Goal: Information Seeking & Learning: Find contact information

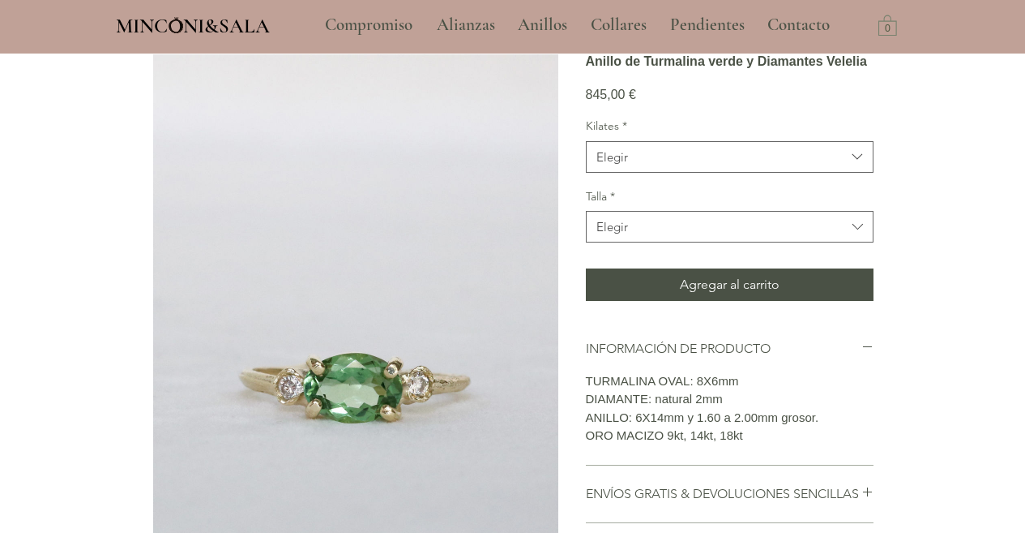
scroll to position [131, 0]
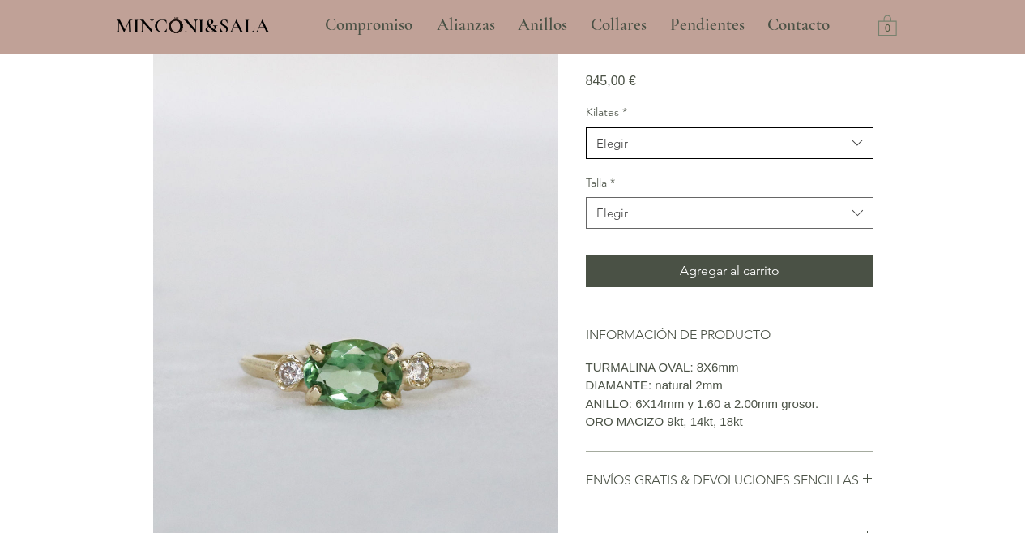
click at [631, 152] on span "Elegir" at bounding box center [722, 143] width 250 height 17
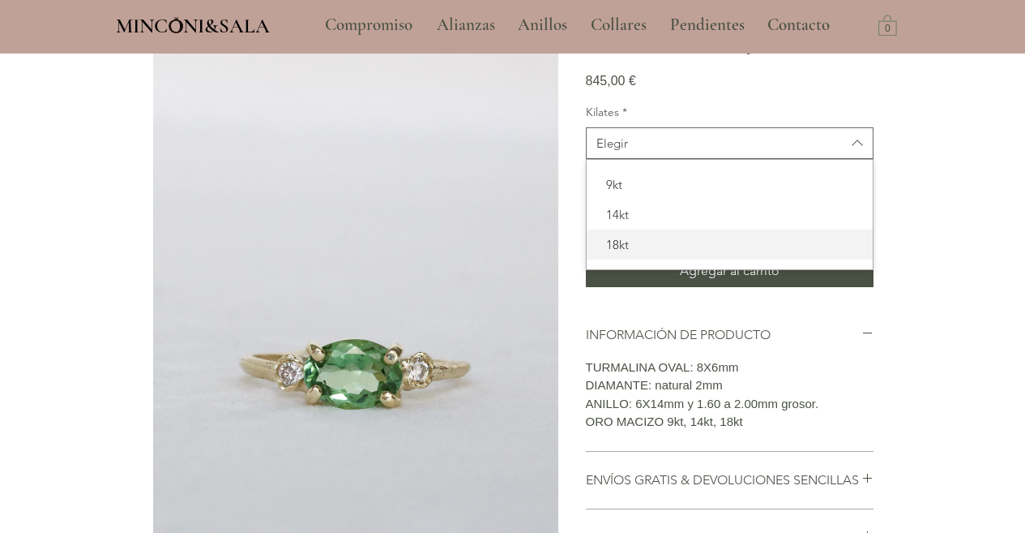
click at [623, 253] on span "18kt" at bounding box center [730, 244] width 267 height 17
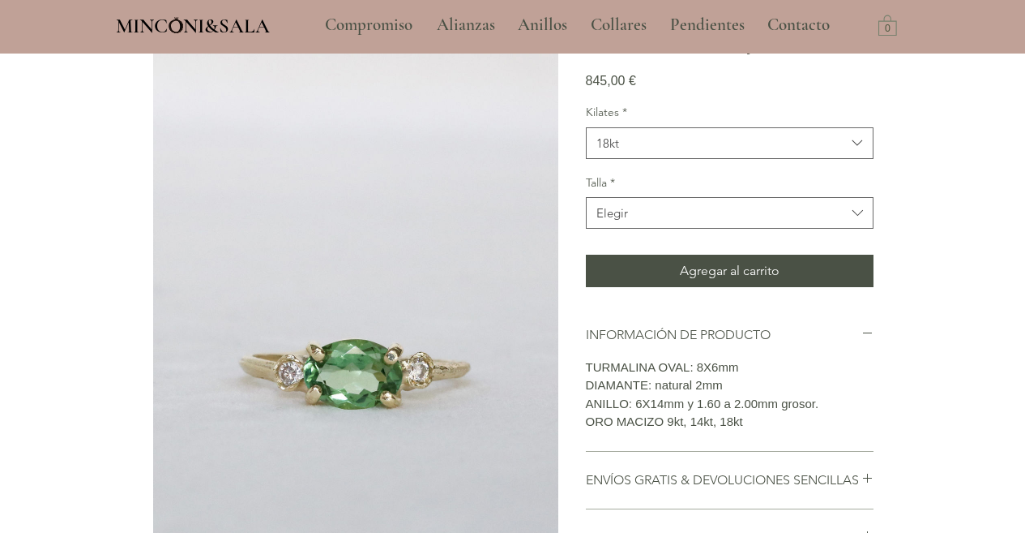
click at [671, 139] on section "Anillo de Turmalina verde y Diamantes Velelia 845,00 € Precio Kilates * 18kt Ta…" at bounding box center [730, 520] width 288 height 961
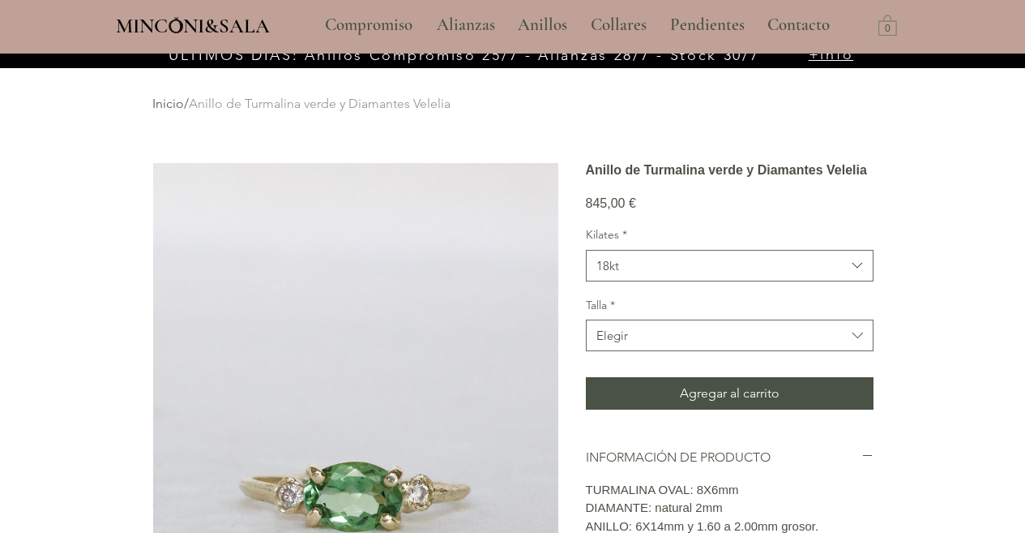
scroll to position [0, 0]
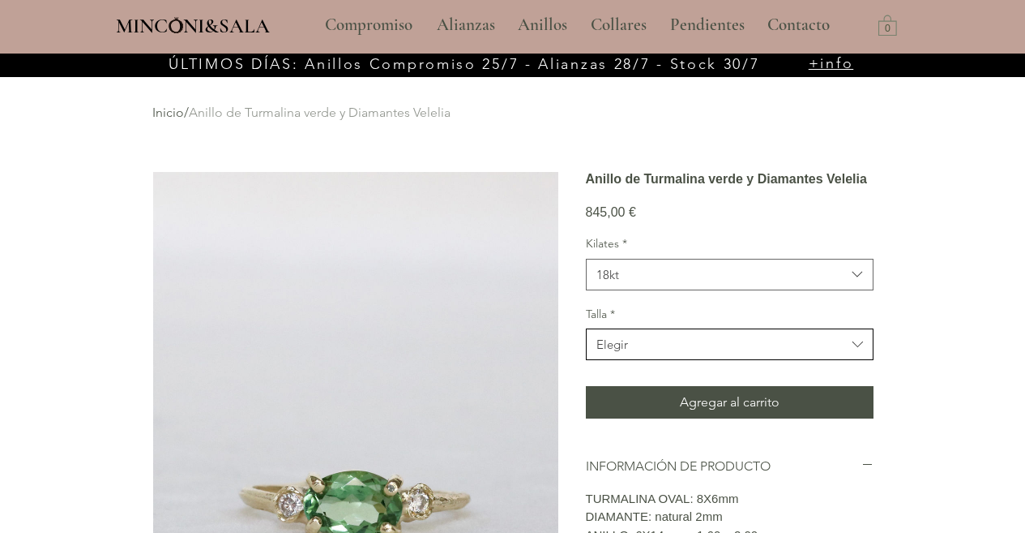
click at [625, 353] on div "Elegir" at bounding box center [613, 344] width 32 height 17
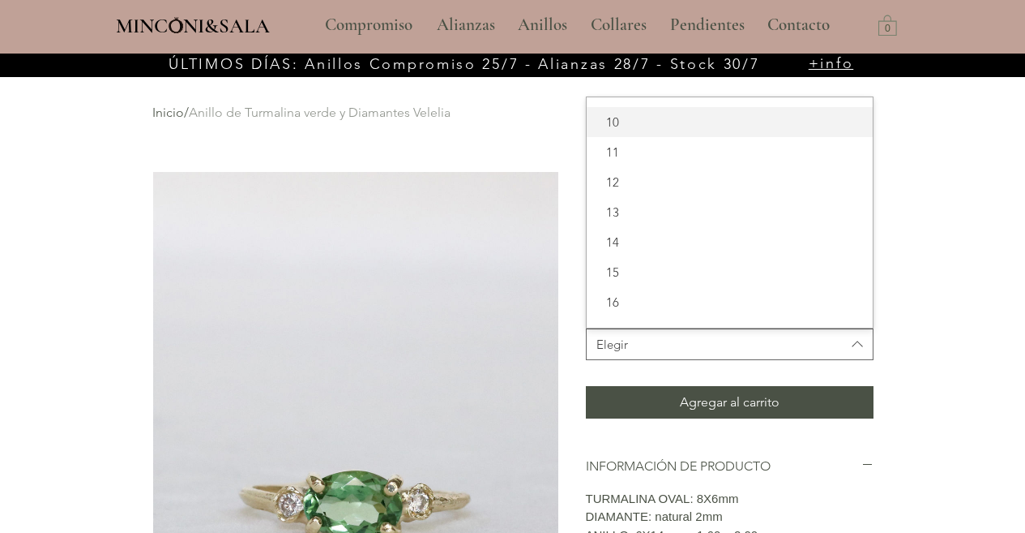
click at [666, 131] on span "10" at bounding box center [730, 121] width 267 height 17
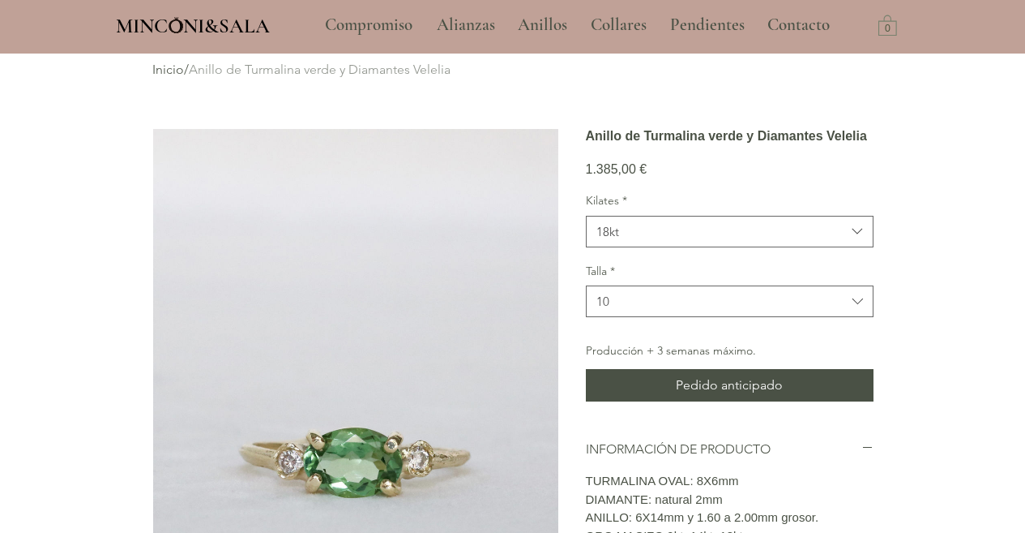
scroll to position [78, 0]
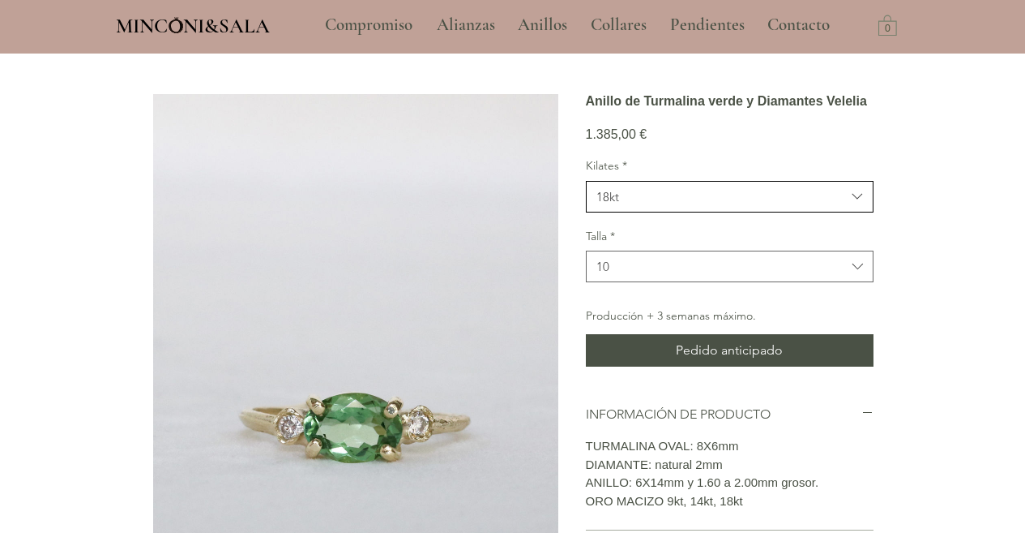
click at [664, 205] on span "18kt" at bounding box center [722, 196] width 250 height 17
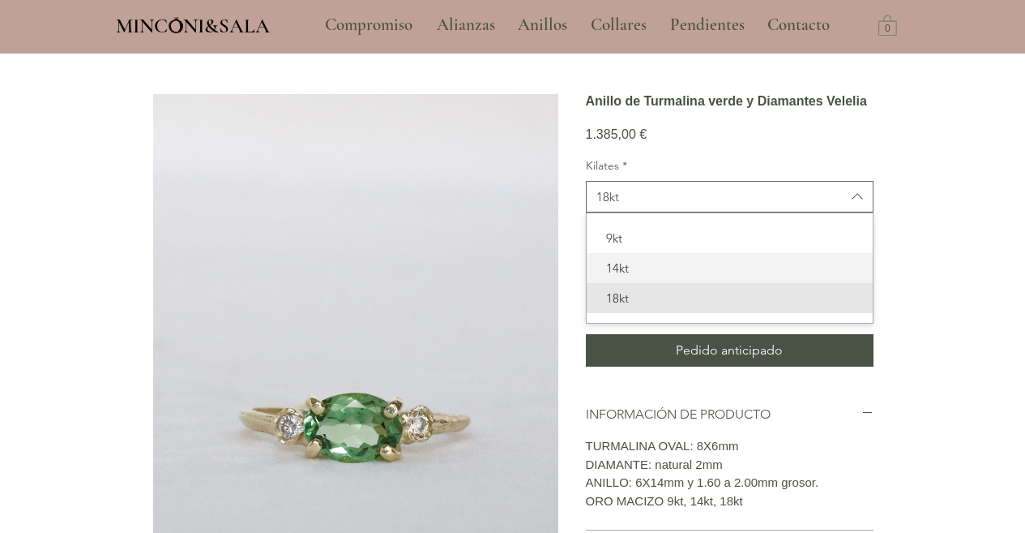
click at [634, 276] on span "14kt" at bounding box center [730, 267] width 267 height 17
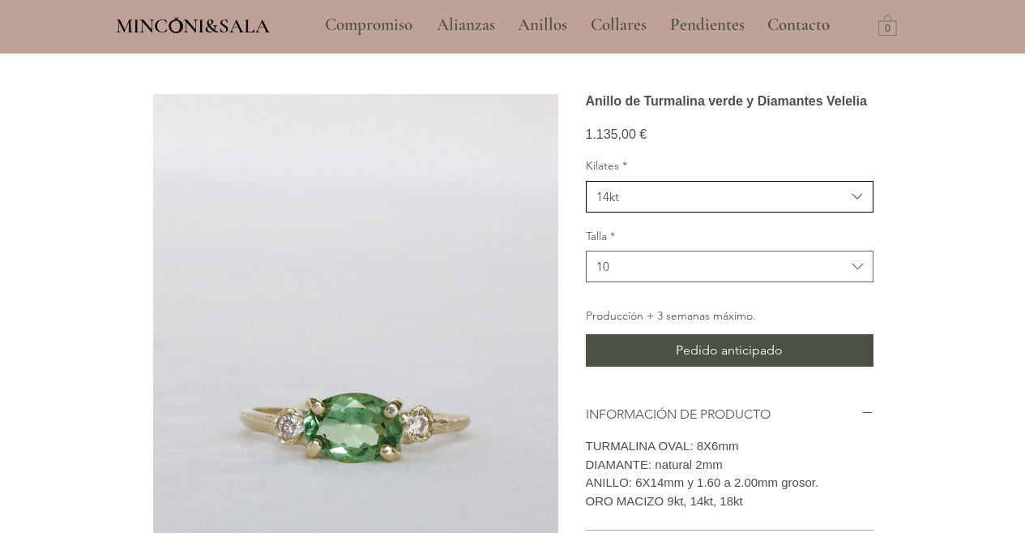
click at [633, 205] on span "14kt" at bounding box center [722, 196] width 250 height 17
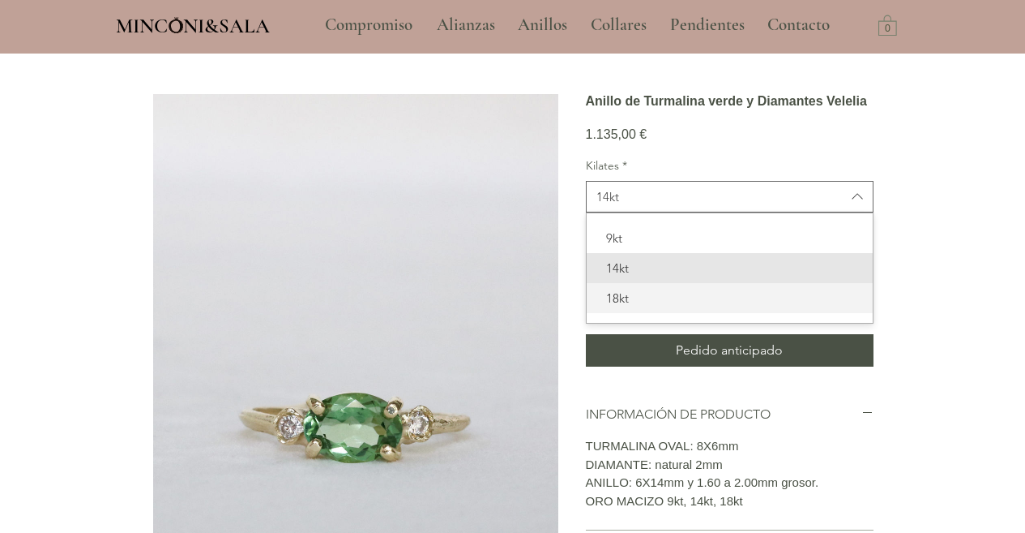
click at [626, 306] on span "18kt" at bounding box center [730, 297] width 267 height 17
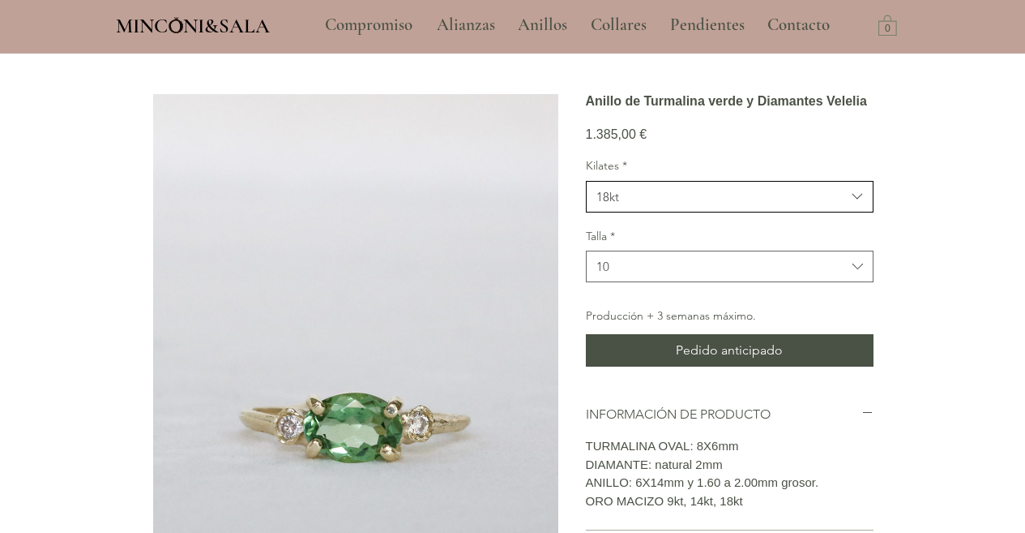
click at [622, 212] on button "18kt" at bounding box center [730, 197] width 288 height 32
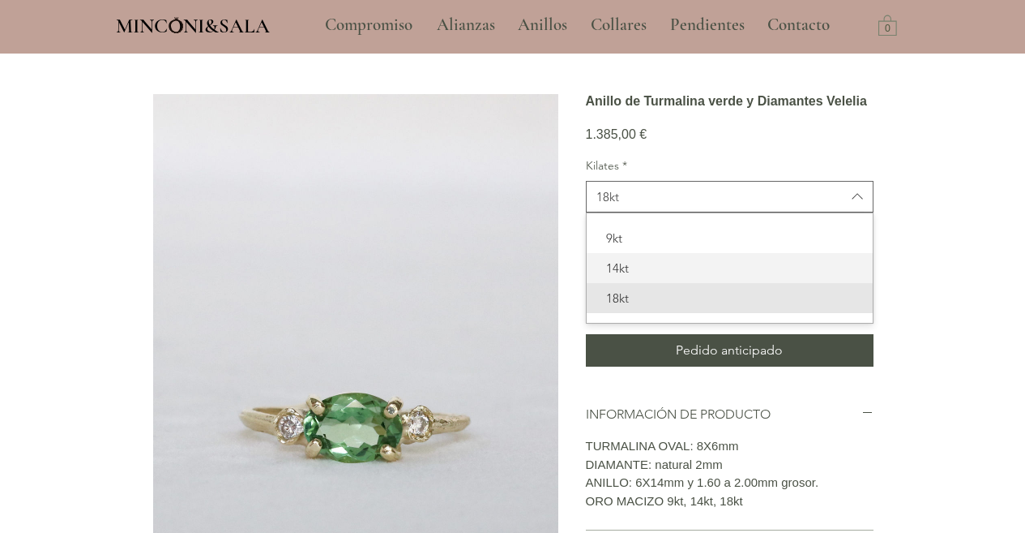
click at [631, 283] on div "14kt" at bounding box center [730, 268] width 286 height 30
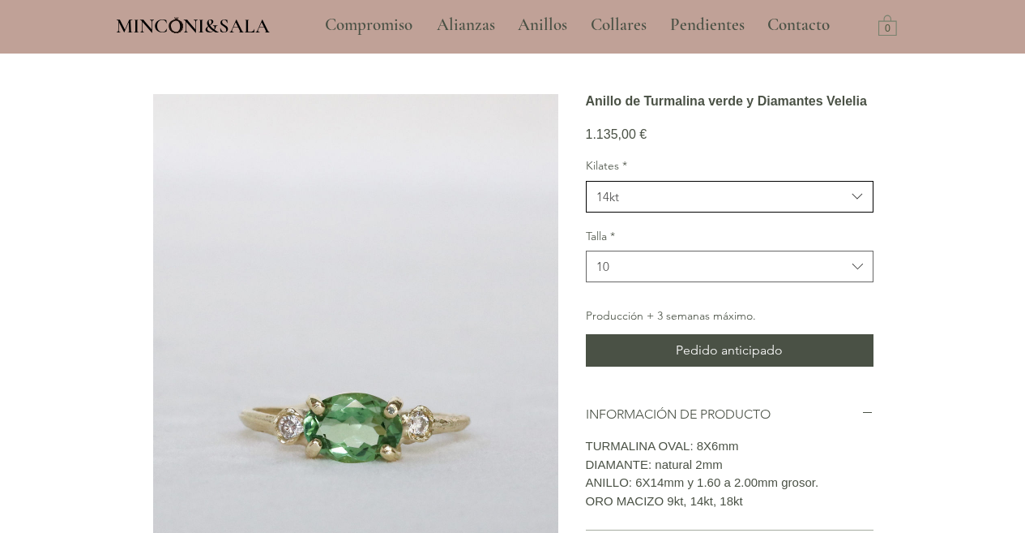
click at [593, 212] on button "14kt" at bounding box center [730, 197] width 288 height 32
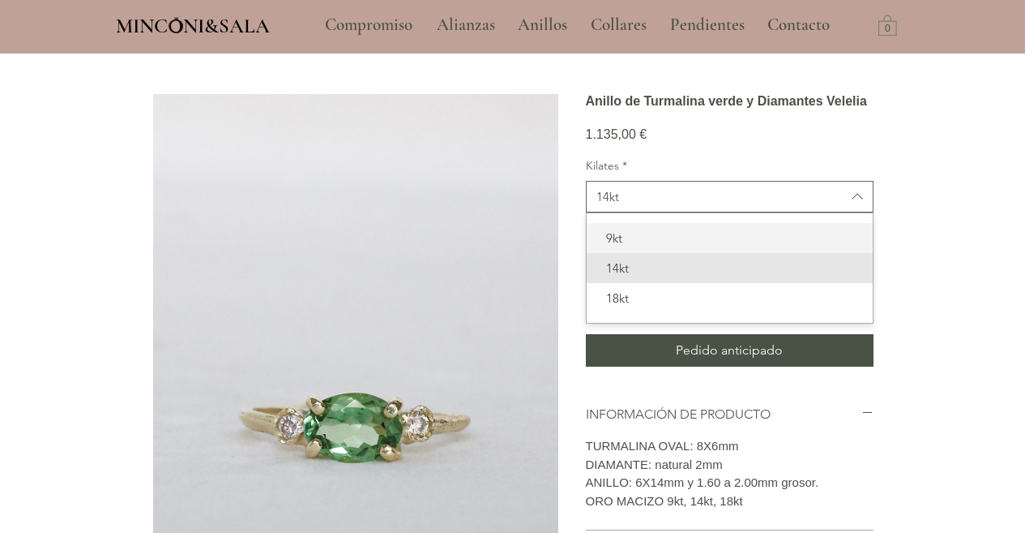
click at [624, 246] on span "9kt" at bounding box center [730, 237] width 267 height 17
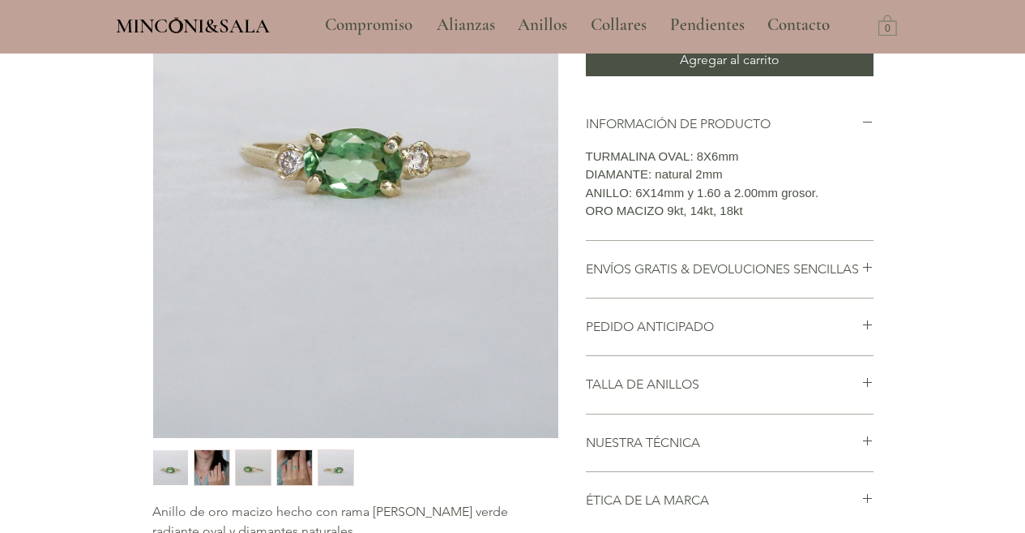
scroll to position [443, 0]
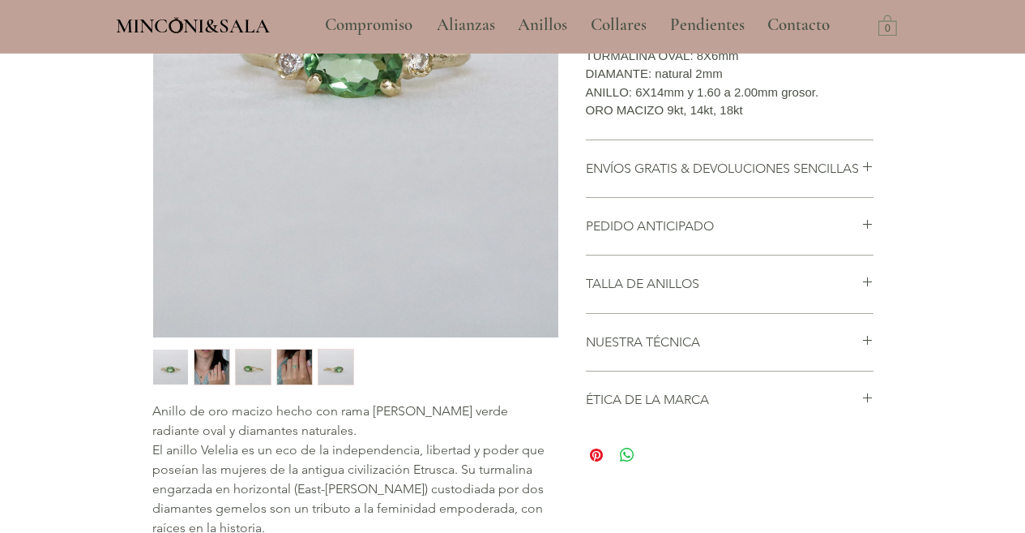
click at [217, 367] on img "2 / 5" at bounding box center [212, 366] width 35 height 35
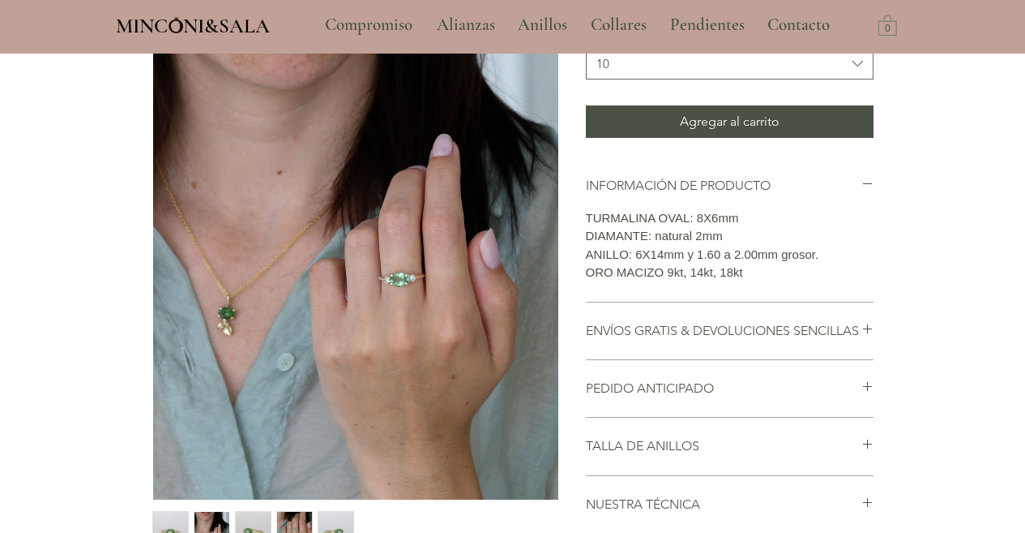
scroll to position [316, 0]
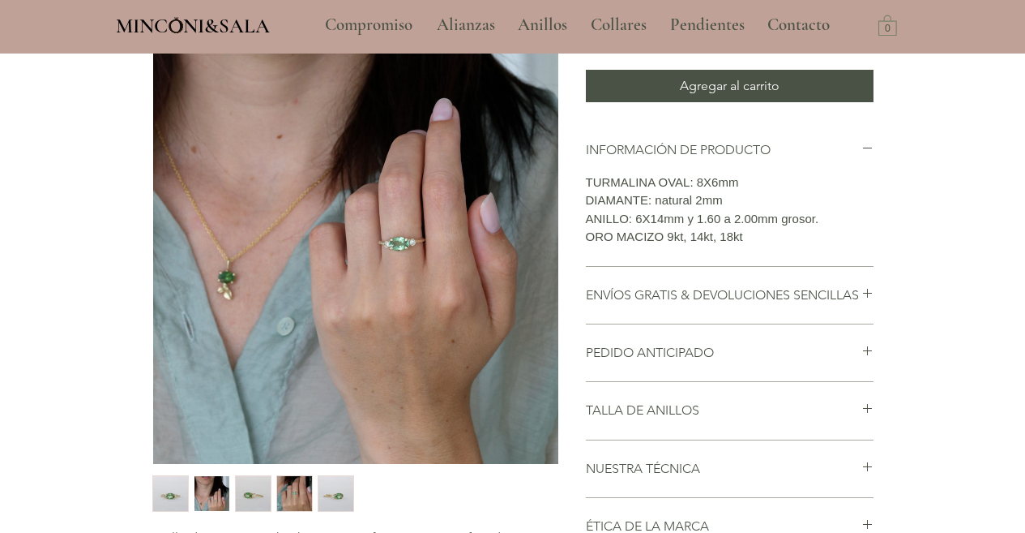
click at [268, 486] on img "3 / 5" at bounding box center [253, 493] width 35 height 35
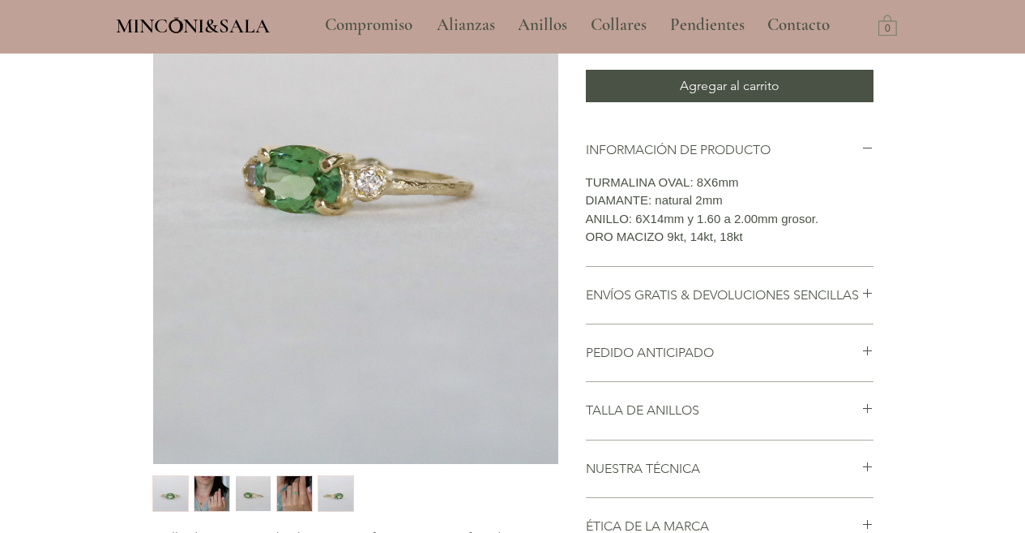
click at [286, 486] on img "4 / 5" at bounding box center [294, 493] width 35 height 35
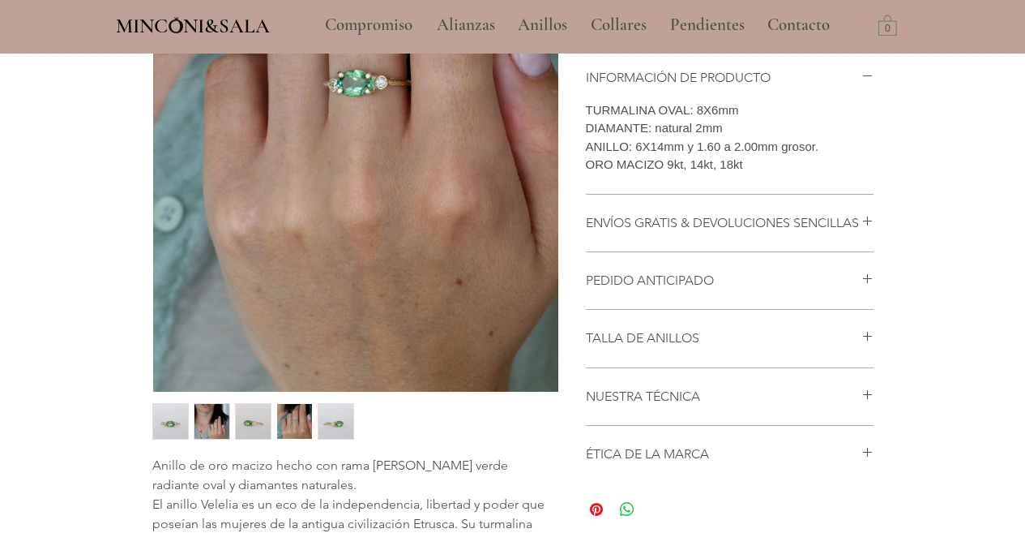
scroll to position [450, 0]
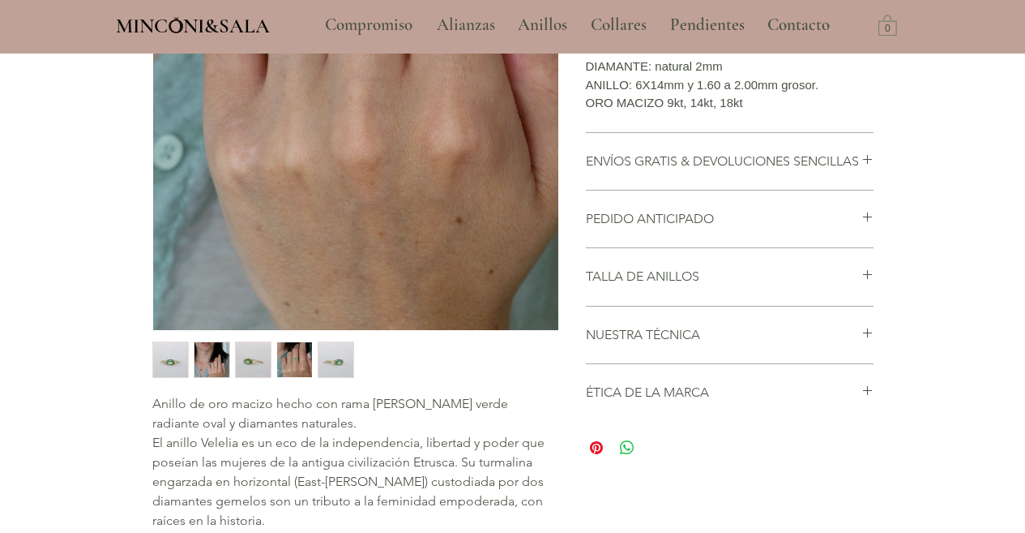
click at [342, 360] on img "5 / 5" at bounding box center [336, 359] width 35 height 35
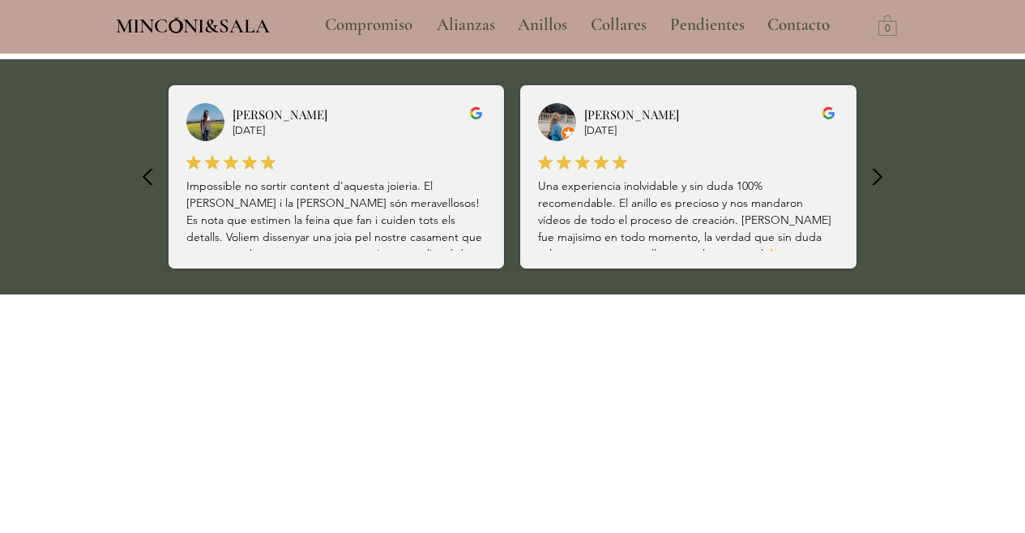
scroll to position [1030, 0]
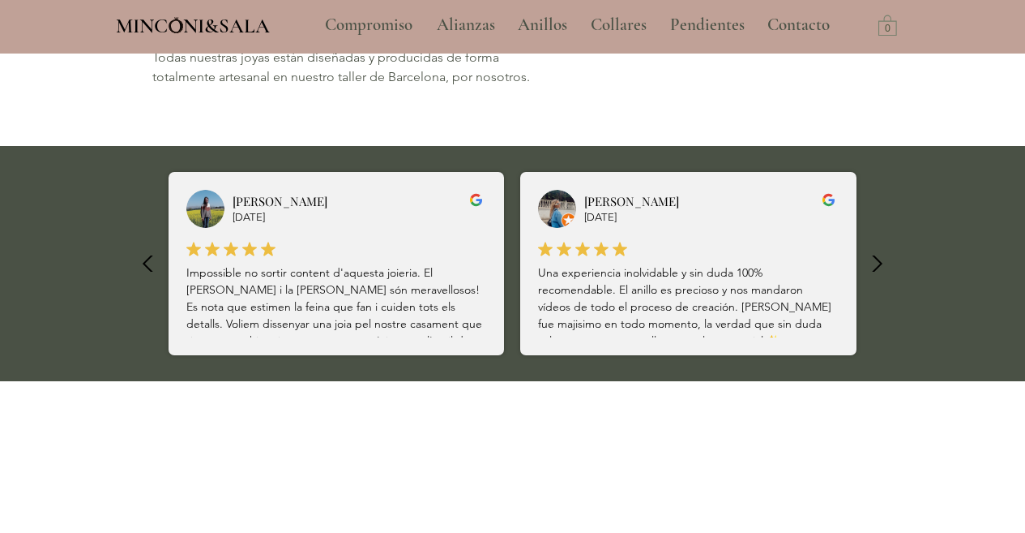
click at [879, 265] on icon "button" at bounding box center [876, 263] width 11 height 21
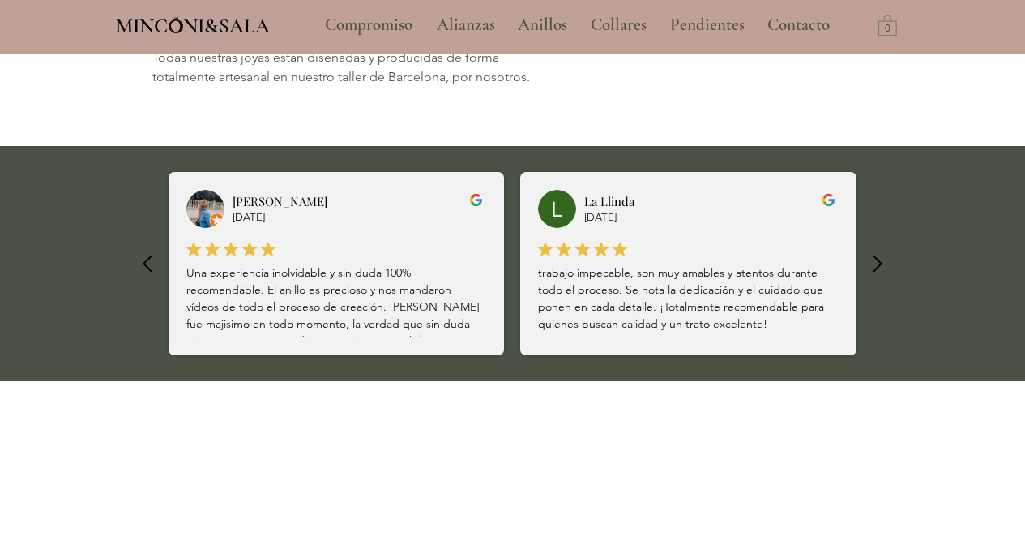
click at [879, 265] on icon "button" at bounding box center [876, 263] width 11 height 21
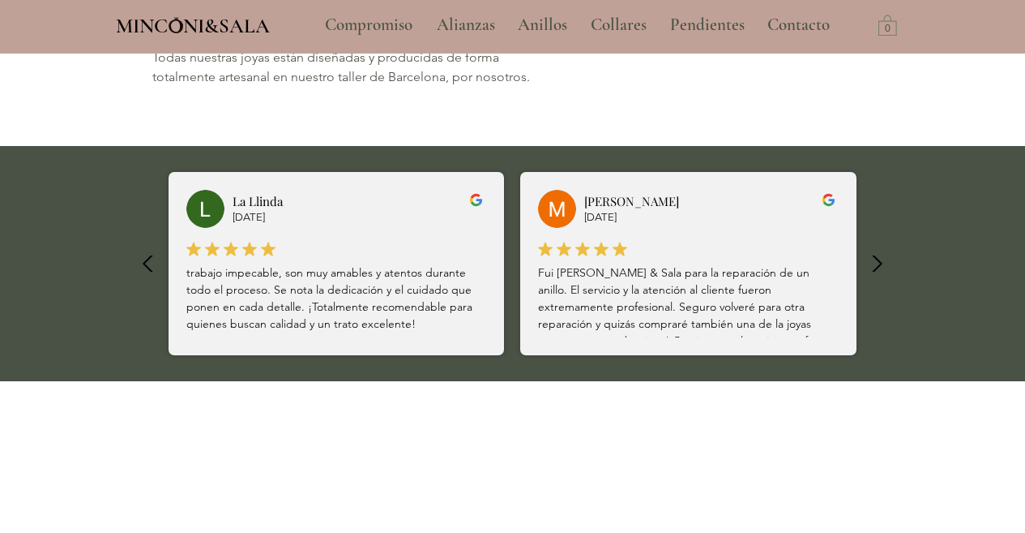
click at [879, 260] on icon "button" at bounding box center [876, 263] width 11 height 21
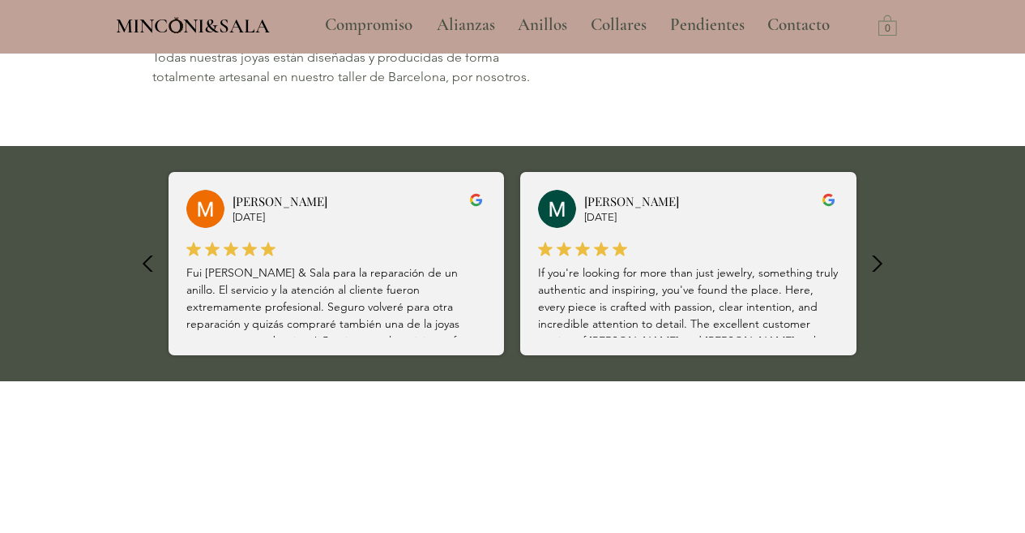
click at [879, 260] on icon "button" at bounding box center [876, 263] width 11 height 21
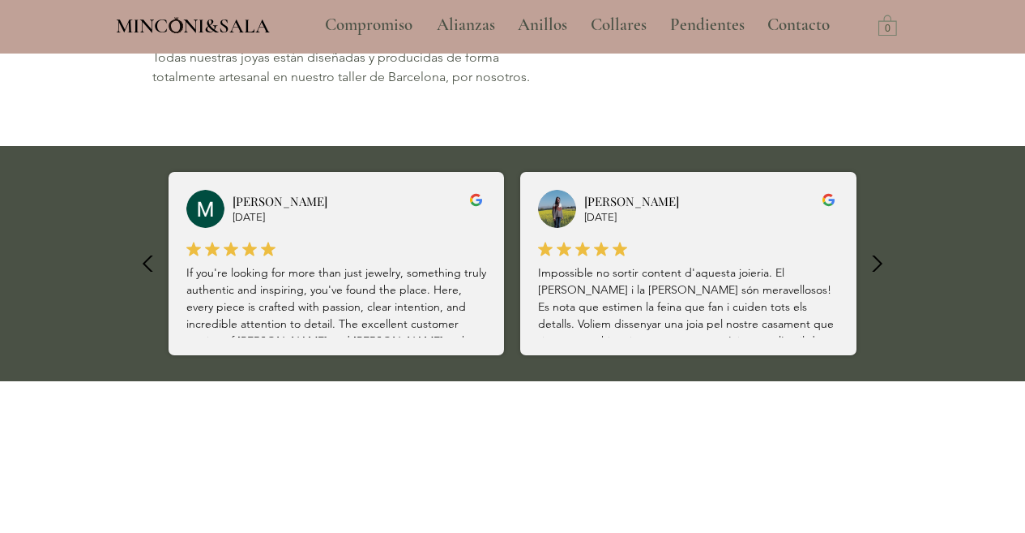
click at [877, 259] on icon "button" at bounding box center [876, 263] width 11 height 21
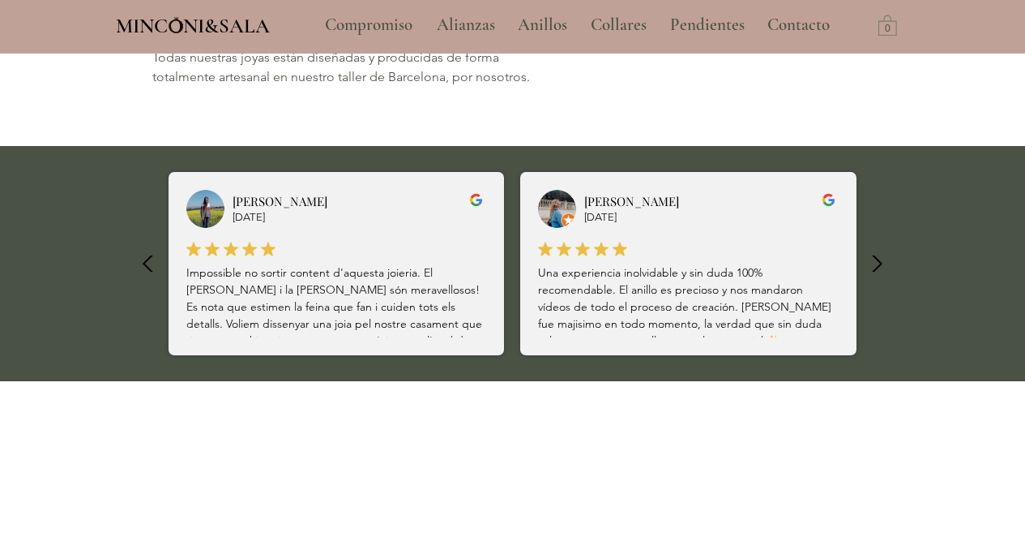
click at [877, 264] on icon "button" at bounding box center [877, 264] width 36 height 36
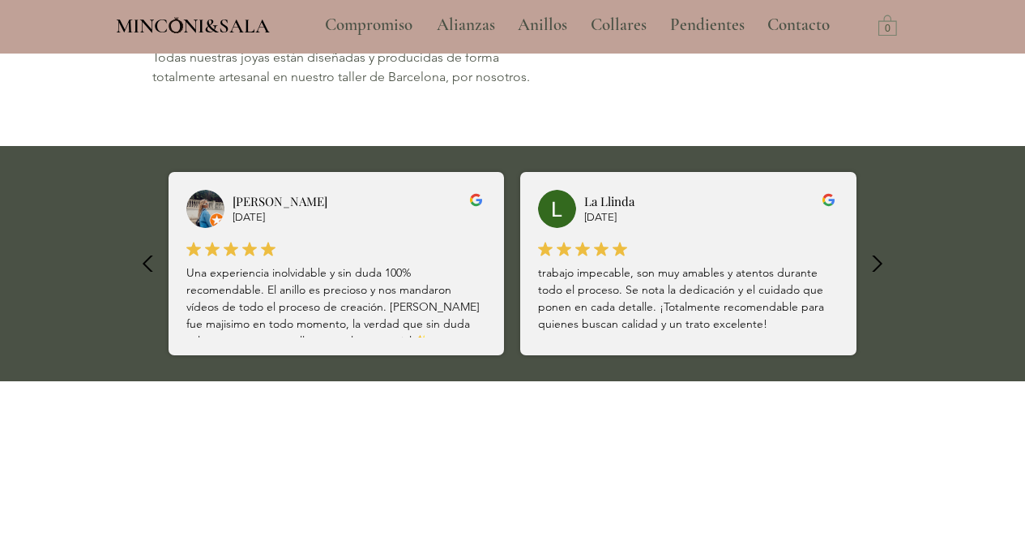
click at [877, 264] on icon "button" at bounding box center [877, 264] width 36 height 36
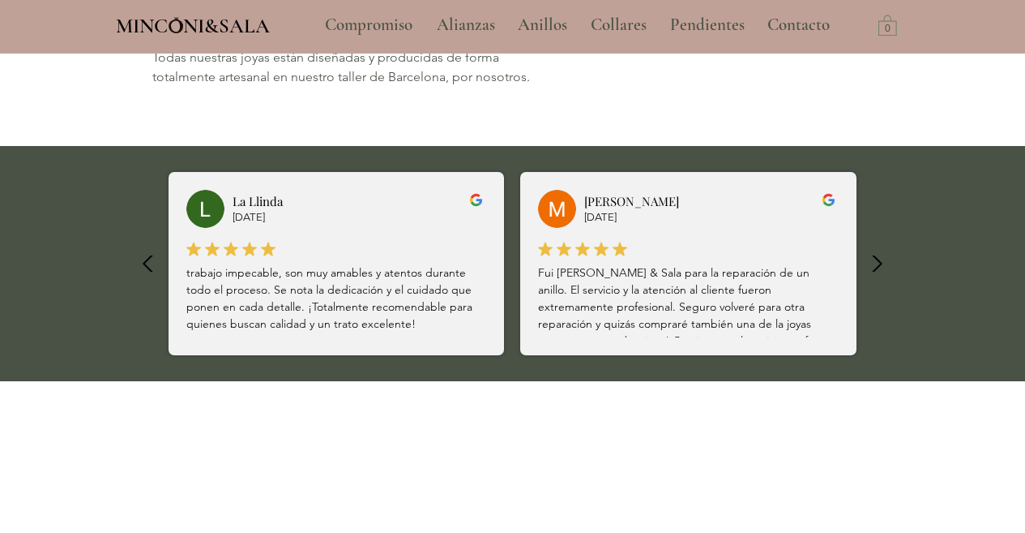
click at [877, 264] on icon "button" at bounding box center [877, 264] width 36 height 36
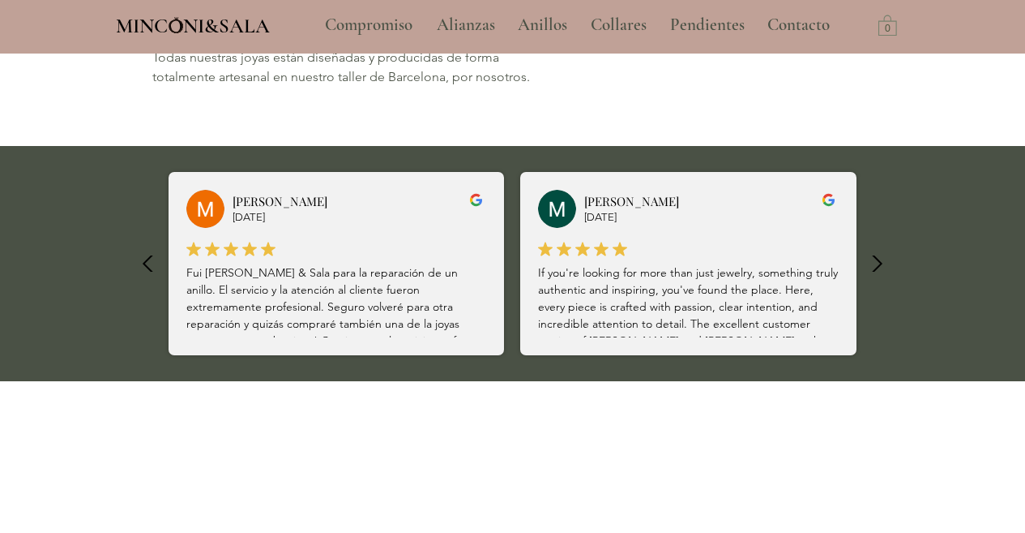
click at [877, 264] on icon "button" at bounding box center [877, 264] width 36 height 36
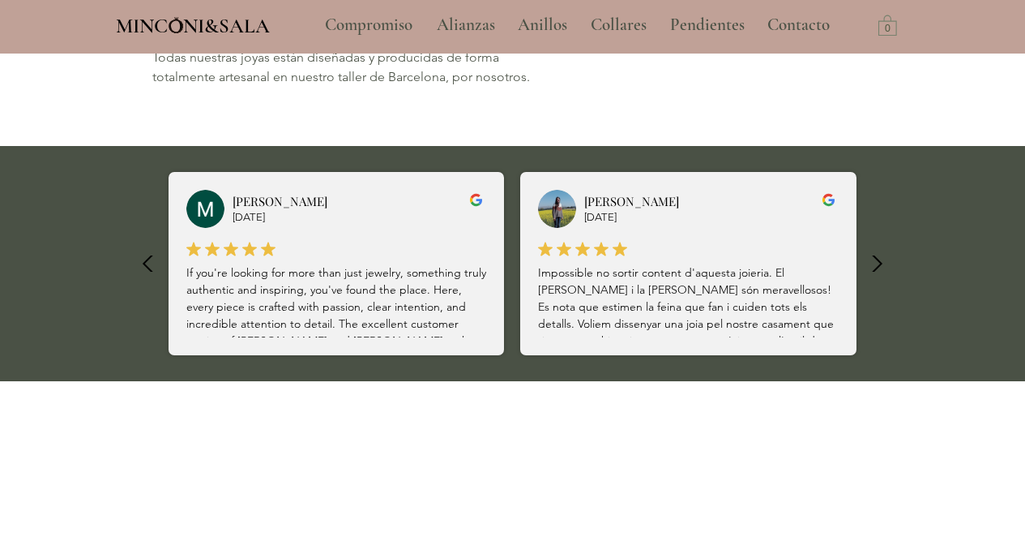
click at [877, 264] on icon "button" at bounding box center [877, 264] width 36 height 36
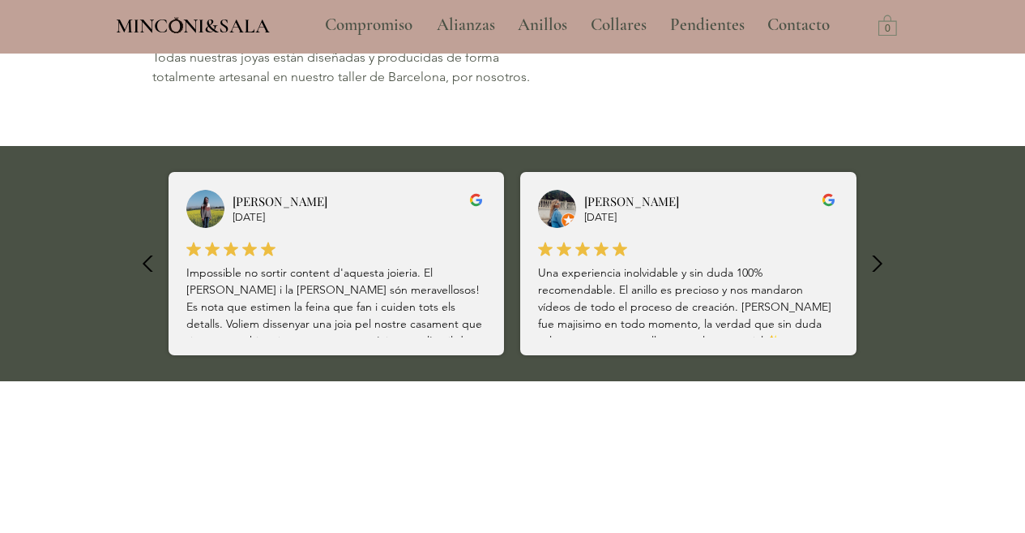
click at [877, 264] on icon "button" at bounding box center [877, 264] width 36 height 36
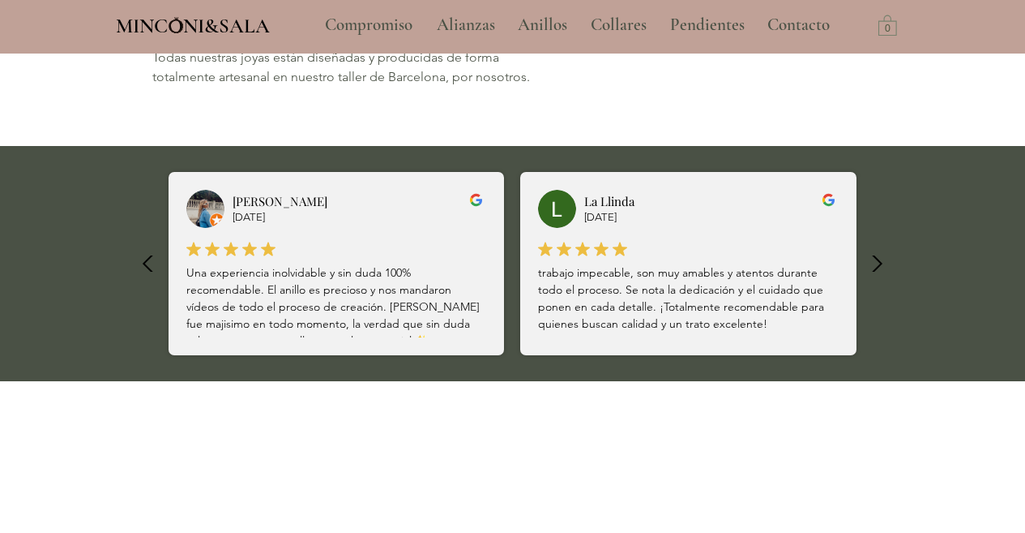
click at [877, 264] on icon "button" at bounding box center [877, 264] width 36 height 36
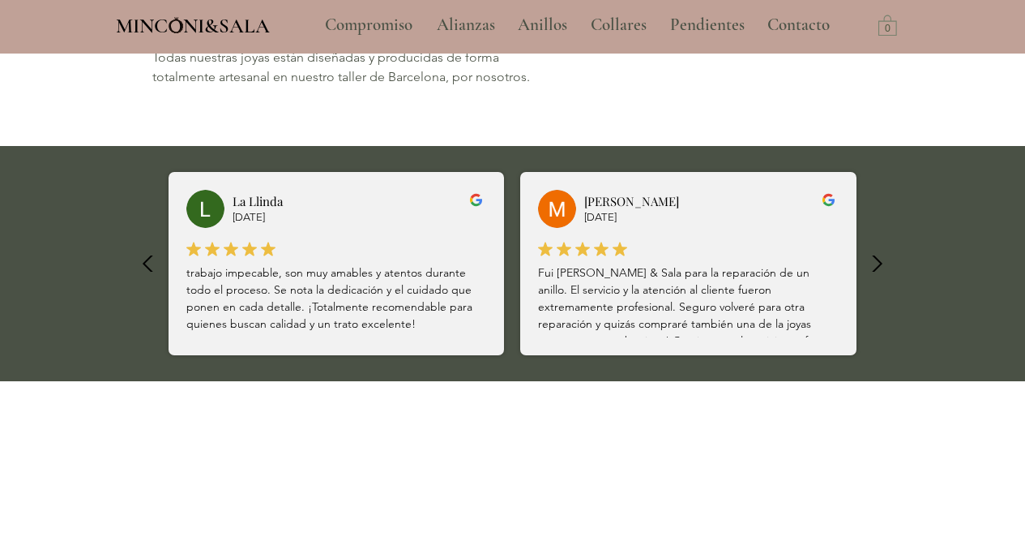
click at [877, 264] on icon "button" at bounding box center [877, 264] width 36 height 36
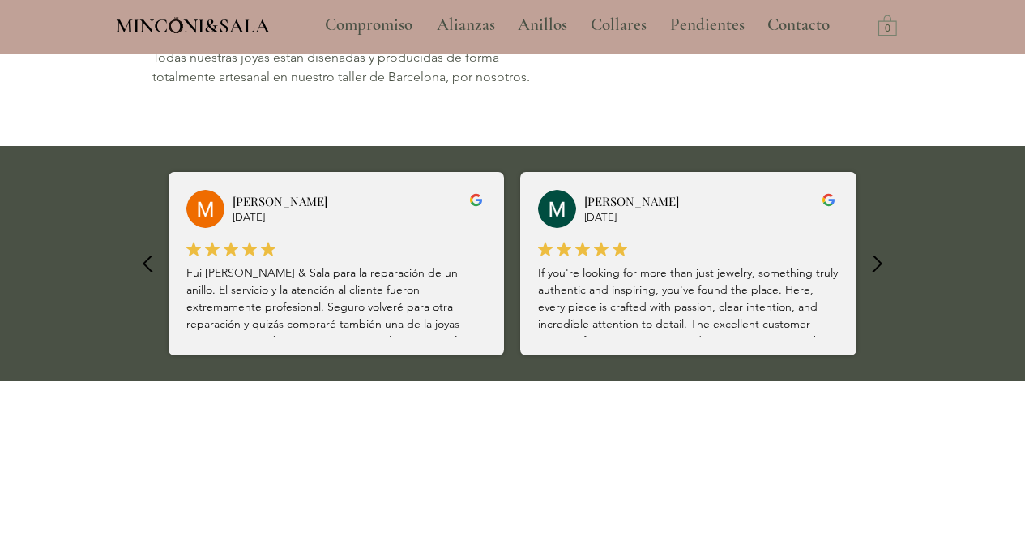
click at [877, 264] on icon "button" at bounding box center [877, 264] width 36 height 36
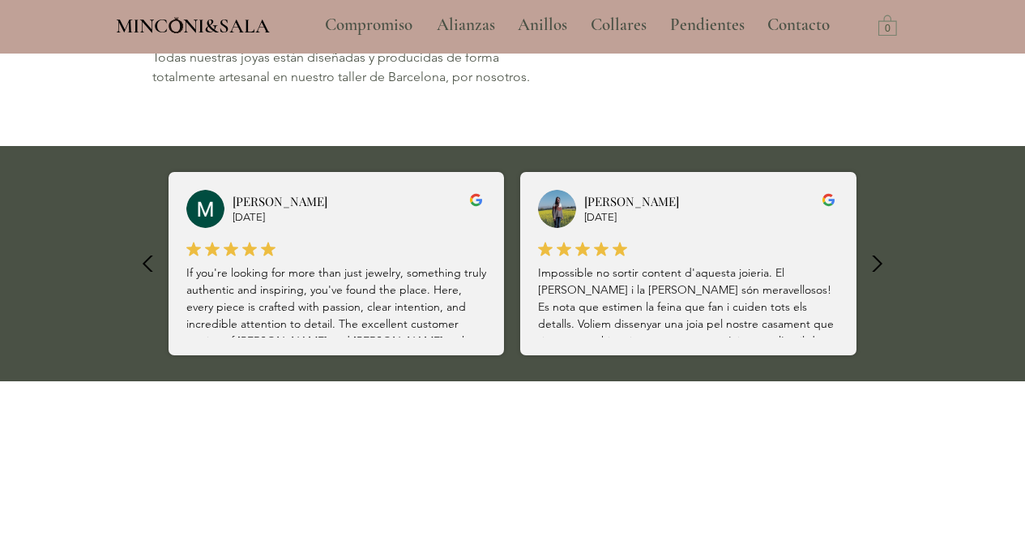
click at [877, 264] on icon "button" at bounding box center [877, 264] width 36 height 36
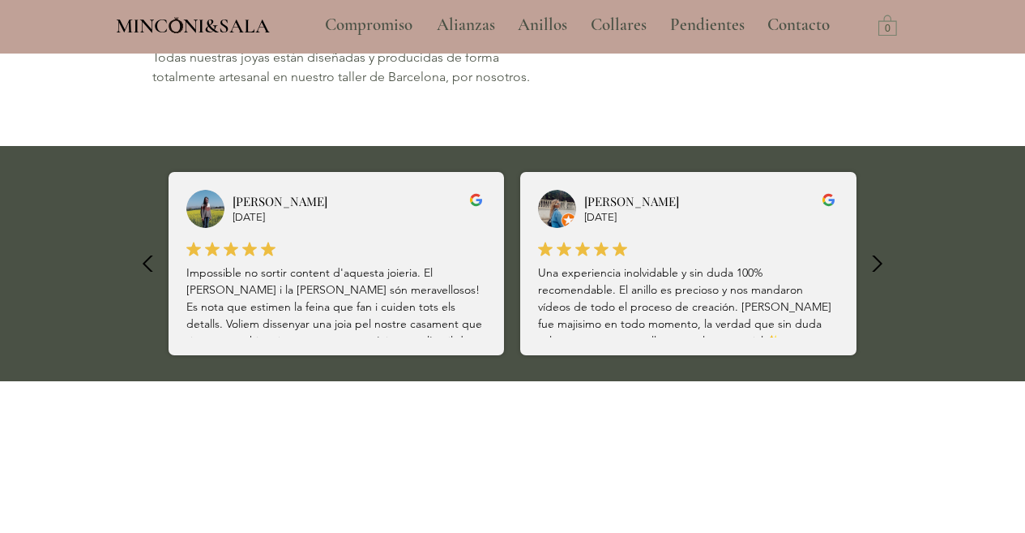
click at [877, 264] on icon "button" at bounding box center [877, 264] width 36 height 36
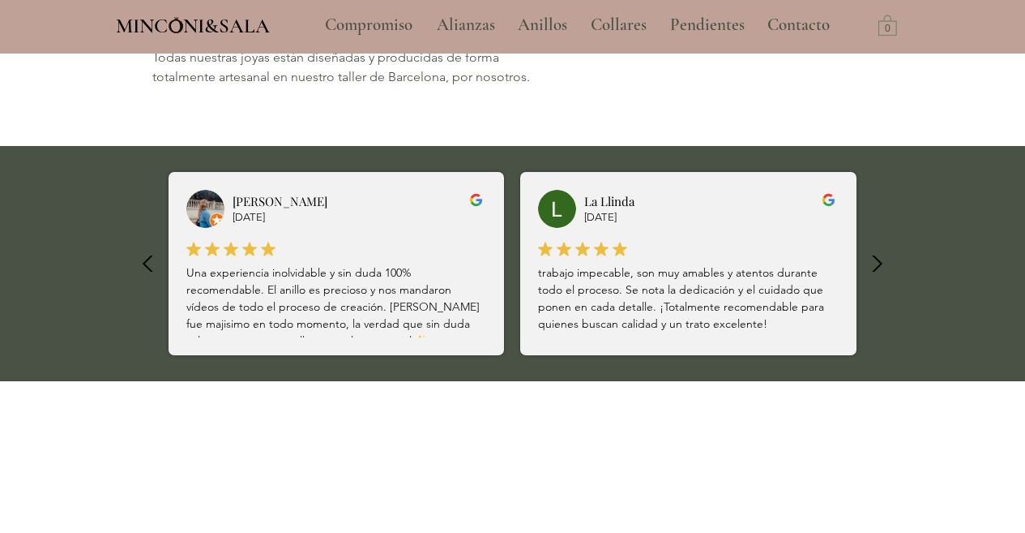
click at [877, 264] on icon "button" at bounding box center [877, 264] width 36 height 36
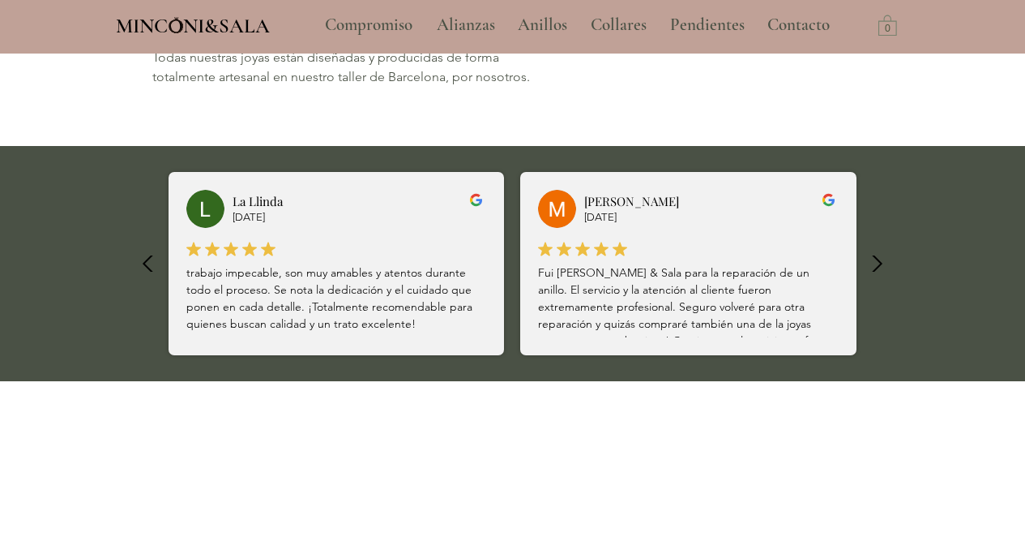
click at [877, 264] on icon "button" at bounding box center [877, 264] width 36 height 36
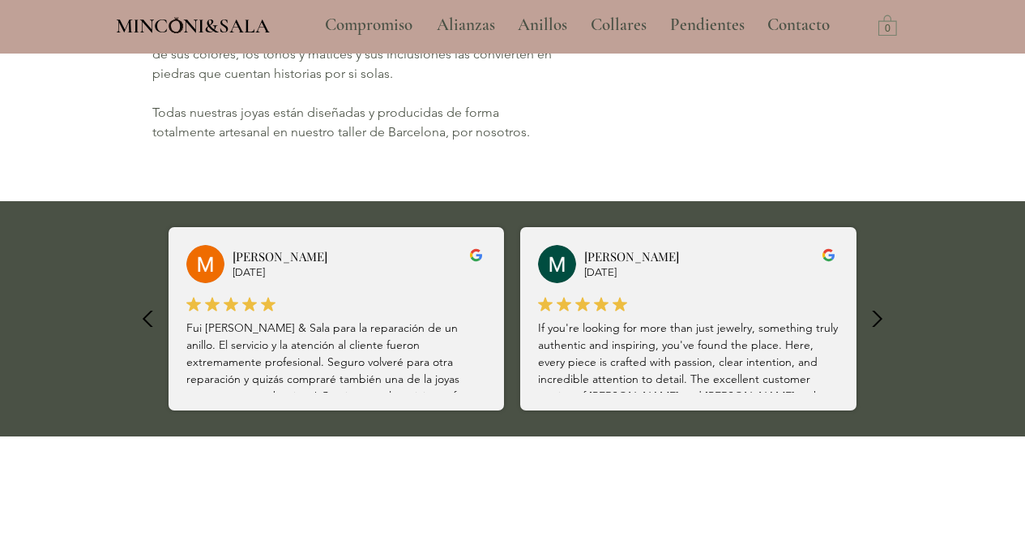
scroll to position [1035, 0]
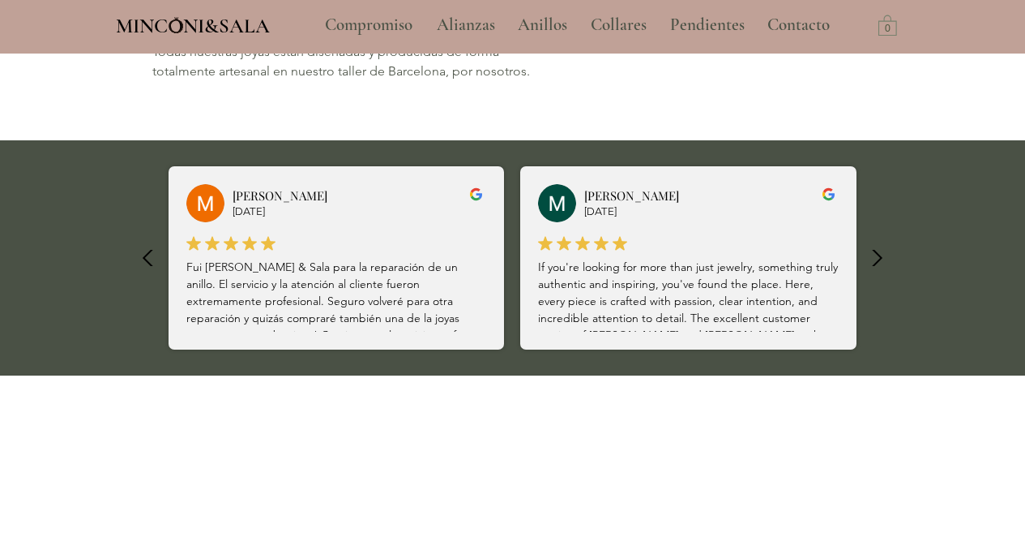
click at [875, 258] on icon "button" at bounding box center [877, 258] width 36 height 36
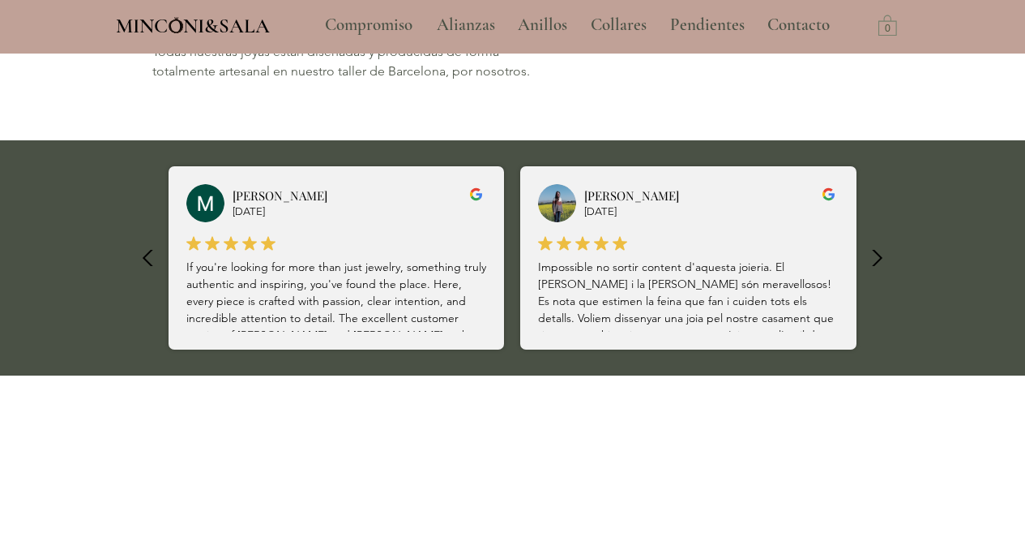
click at [875, 258] on icon "button" at bounding box center [877, 258] width 36 height 36
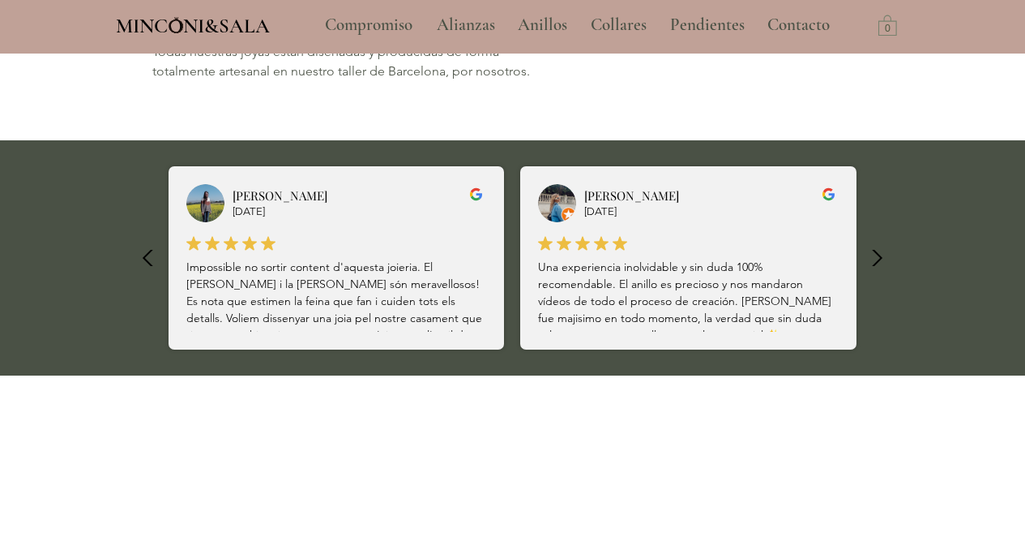
click at [875, 257] on icon "button" at bounding box center [877, 258] width 36 height 36
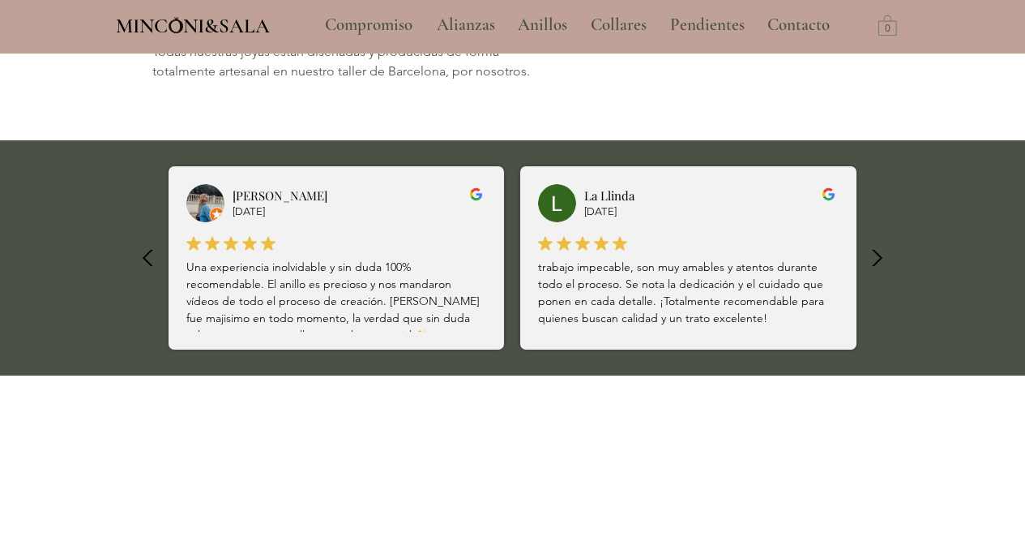
click at [875, 257] on icon "button" at bounding box center [877, 258] width 36 height 36
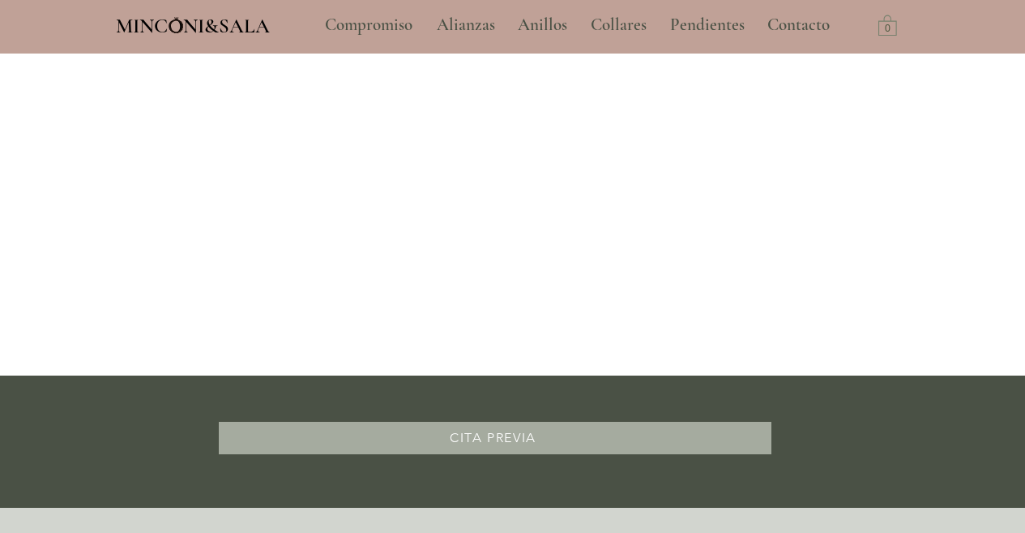
scroll to position [1664, 0]
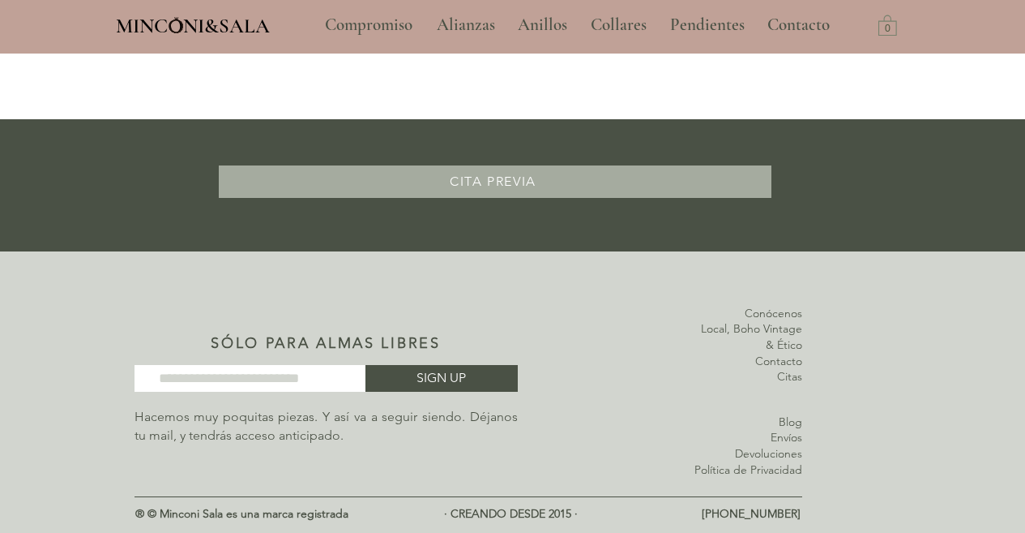
click at [549, 514] on span "· CREANDO DESDE 2015 ·" at bounding box center [511, 513] width 134 height 15
click at [307, 440] on p "Hacemos muy poquitas piezas. Y así va a seguir siendo. Déjanos tu mail, y tendr…" at bounding box center [326, 426] width 383 height 36
click at [782, 361] on link "Contacto" at bounding box center [779, 360] width 47 height 15
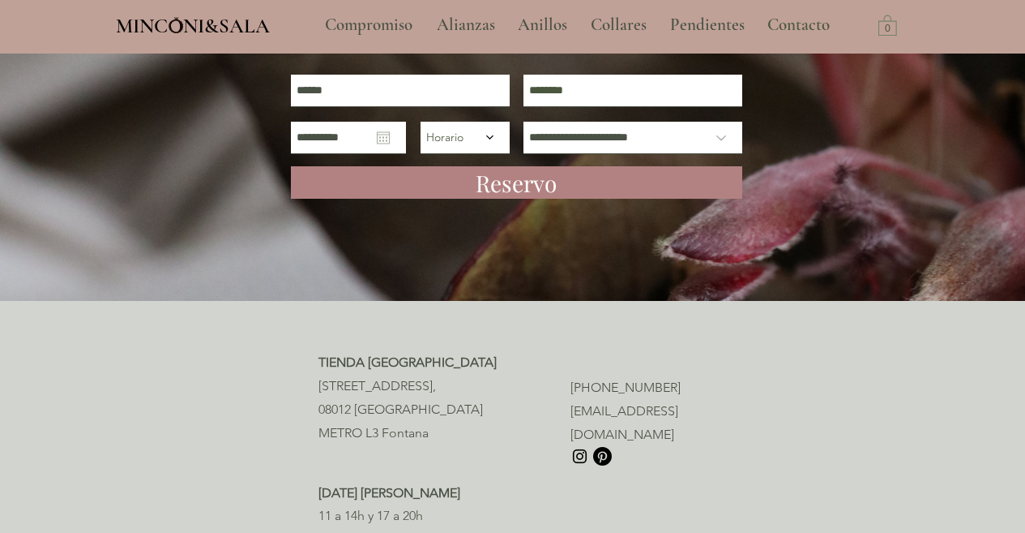
scroll to position [104, 0]
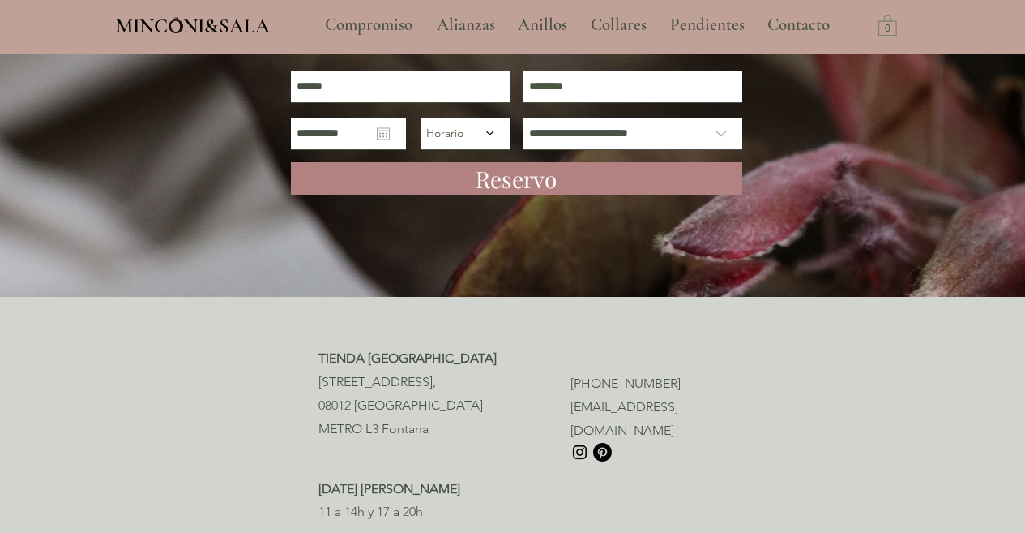
drag, startPoint x: 310, startPoint y: 382, endPoint x: 422, endPoint y: 382, distance: 111.9
click at [422, 382] on section "TIENDA BARCELONA [STREET_ADDRESS], 08012 [GEOGRAPHIC_DATA] [GEOGRAPHIC_DATA][PE…" at bounding box center [512, 435] width 1025 height 277
click at [430, 382] on span "[STREET_ADDRESS]," at bounding box center [378, 381] width 118 height 15
drag, startPoint x: 435, startPoint y: 383, endPoint x: 318, endPoint y: 386, distance: 116.8
click at [319, 386] on span "[STREET_ADDRESS]," at bounding box center [378, 381] width 118 height 15
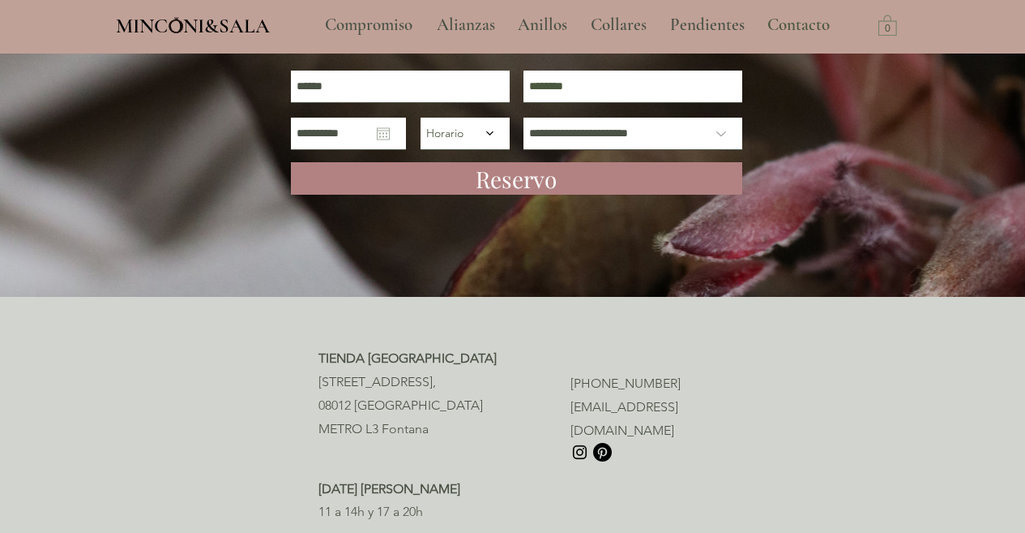
copy span "c/ de les Carolines 9"
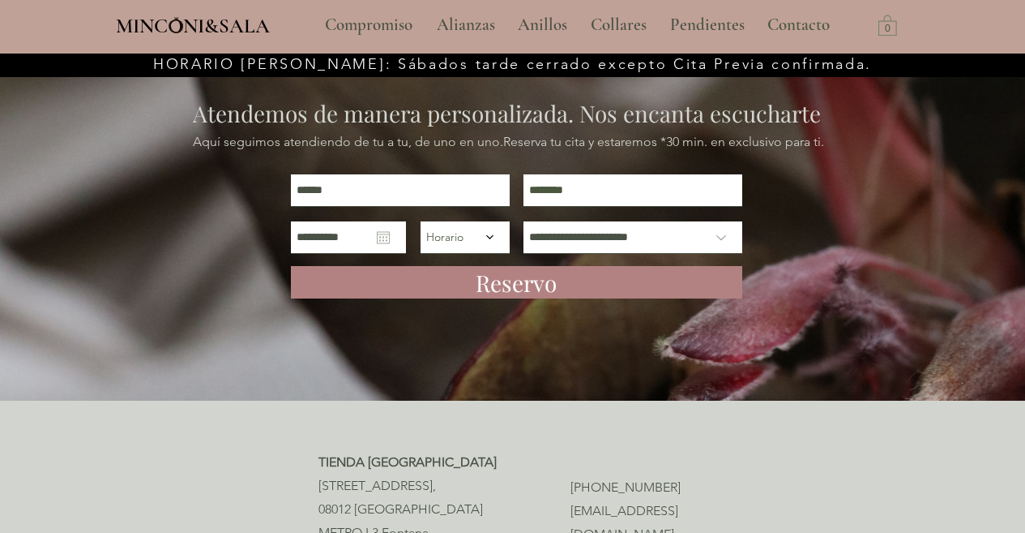
scroll to position [7, 0]
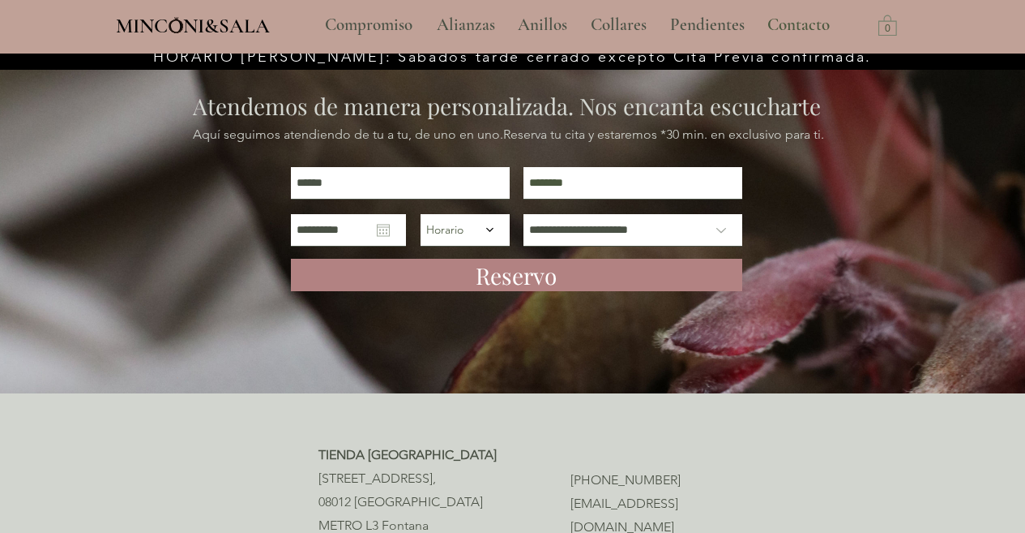
click at [525, 361] on img "main content" at bounding box center [512, 219] width 1025 height 347
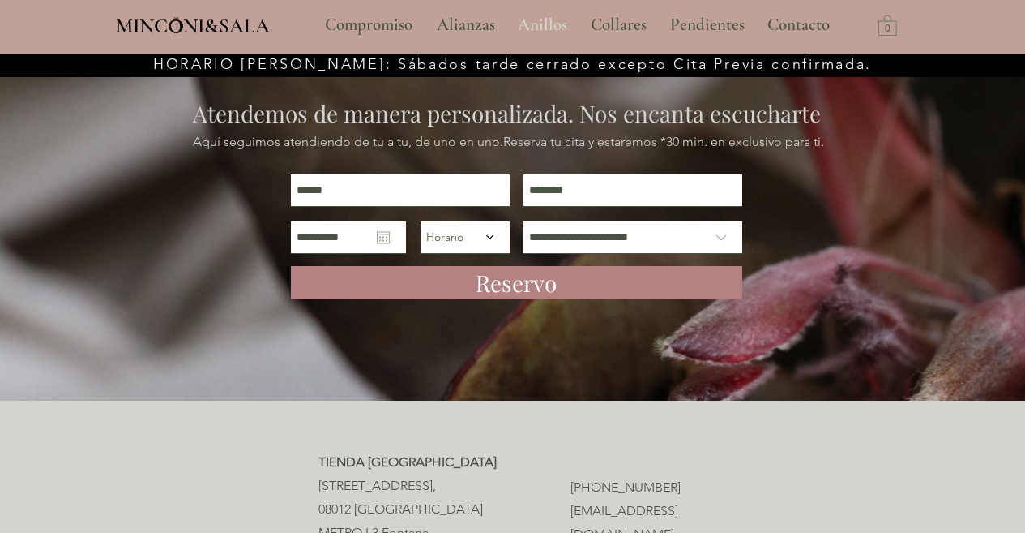
click at [549, 15] on p "Anillos" at bounding box center [543, 25] width 66 height 41
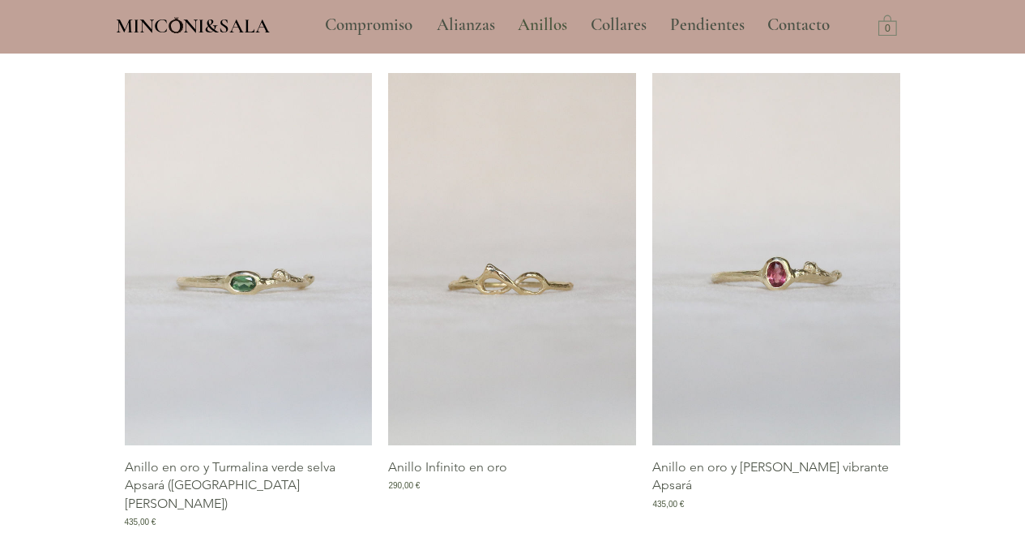
scroll to position [660, 0]
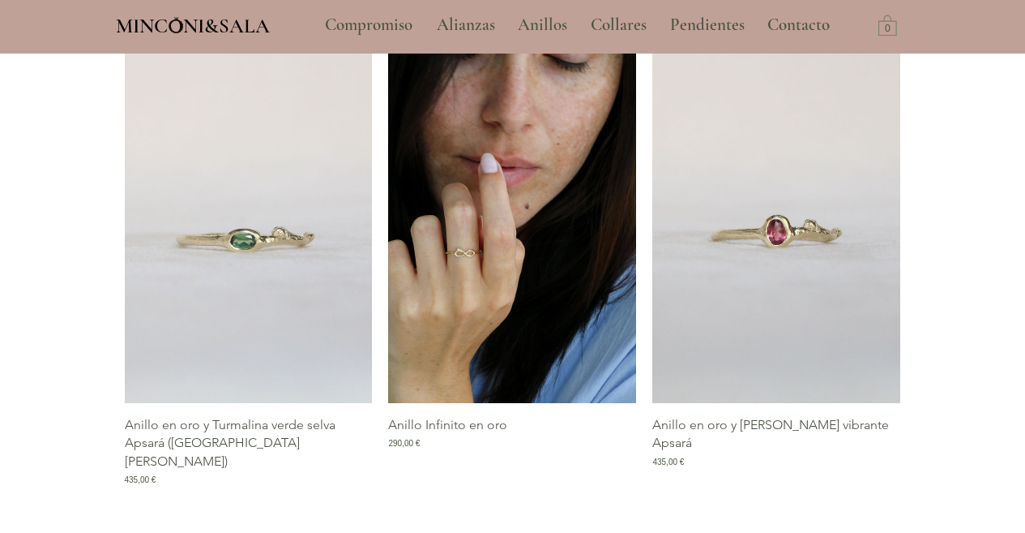
click at [560, 268] on img "Galería de Anillo Infinito en oro" at bounding box center [512, 217] width 248 height 372
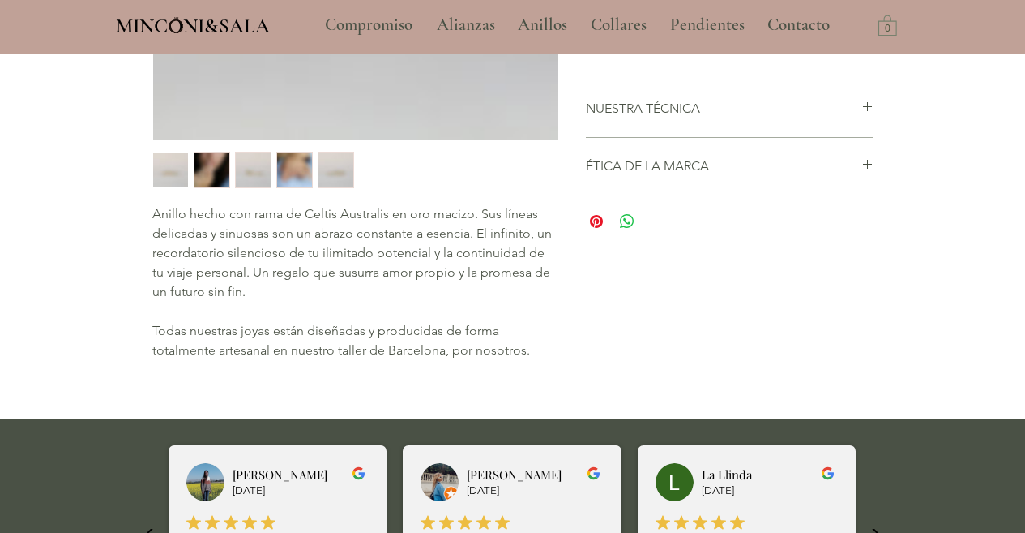
click at [562, 165] on img "Galería de Anillo Infinito en oro" at bounding box center [512, 237] width 248 height 372
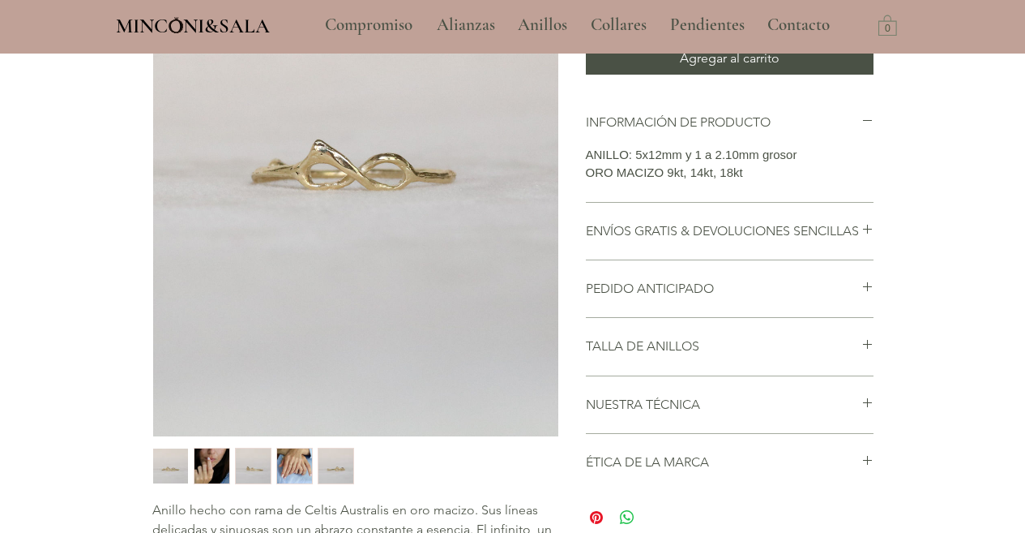
scroll to position [349, 0]
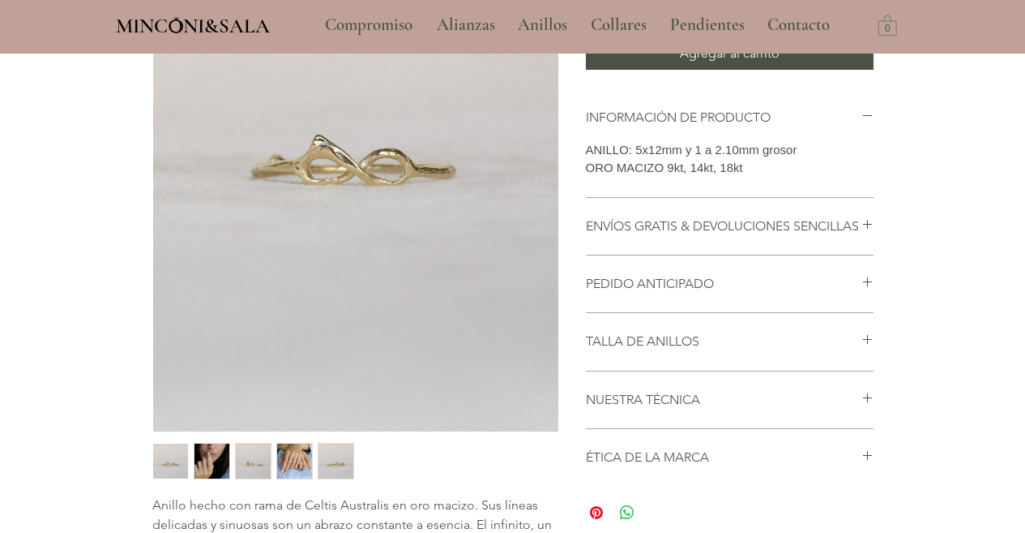
click at [199, 450] on img "2 / 5" at bounding box center [212, 460] width 35 height 35
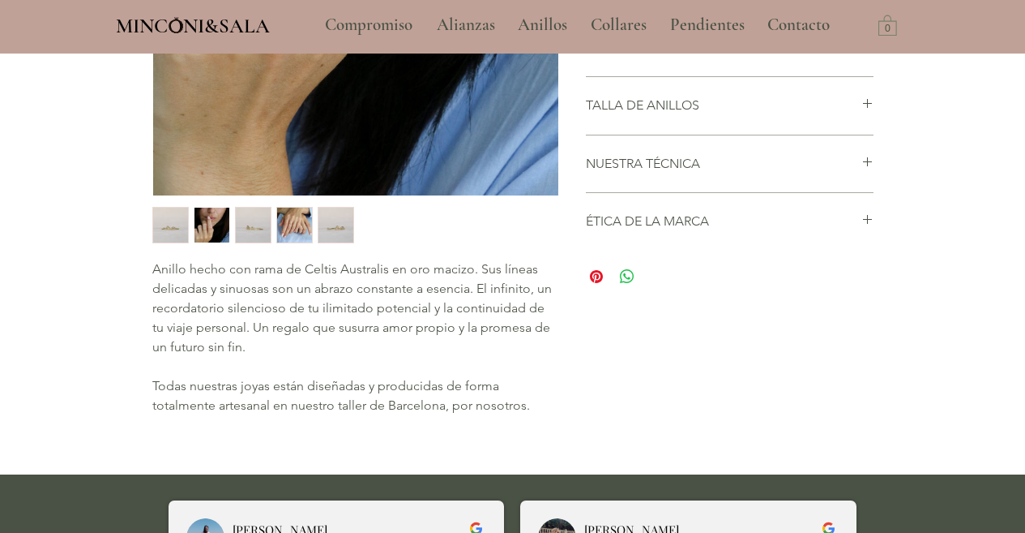
scroll to position [584, 0]
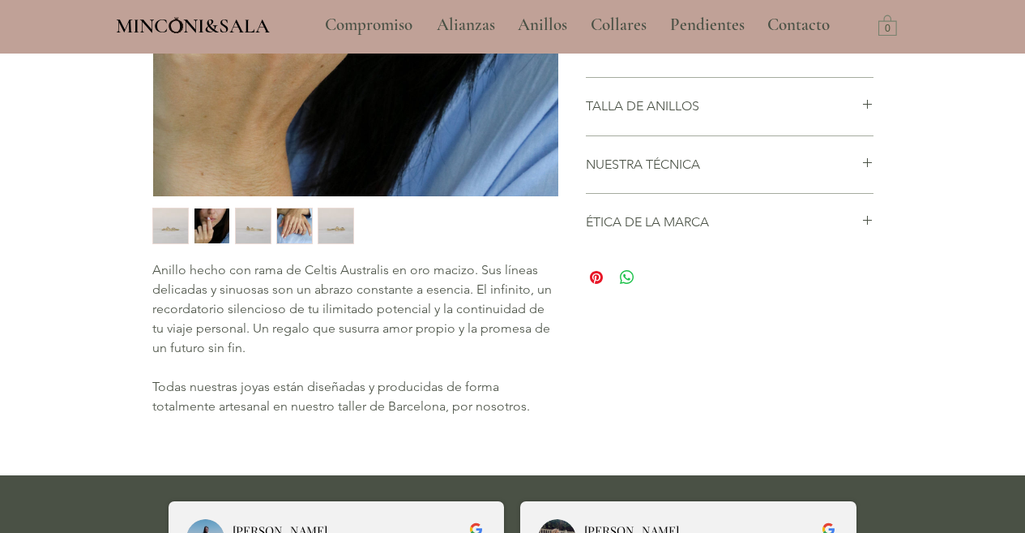
click at [256, 233] on img "3 / 5" at bounding box center [253, 225] width 35 height 35
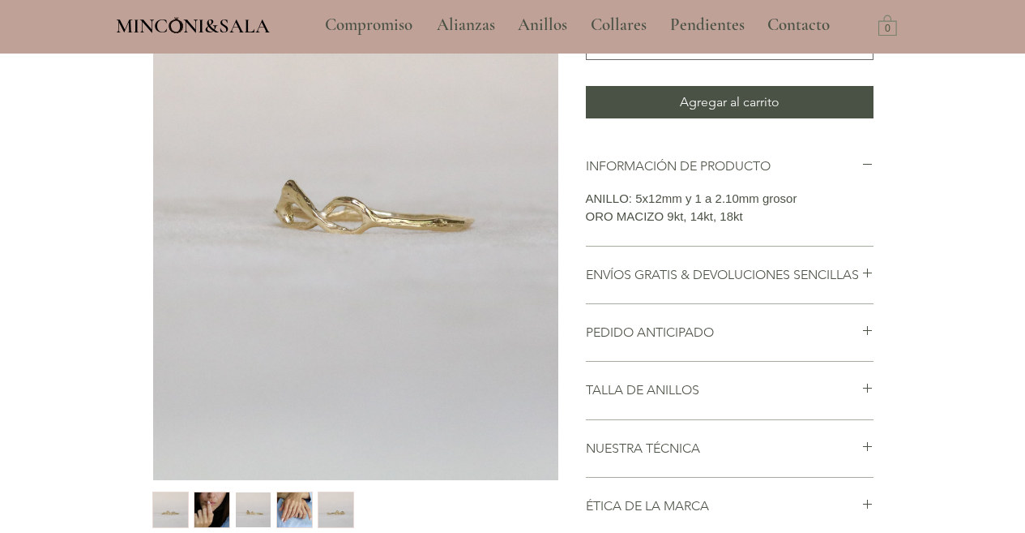
scroll to position [298, 0]
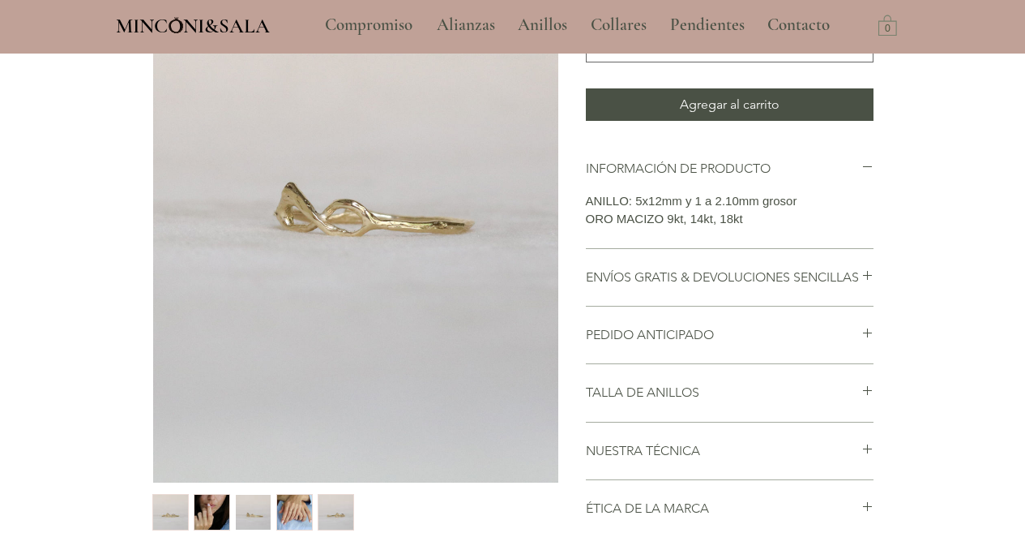
click at [335, 520] on img "5 / 5" at bounding box center [336, 511] width 35 height 35
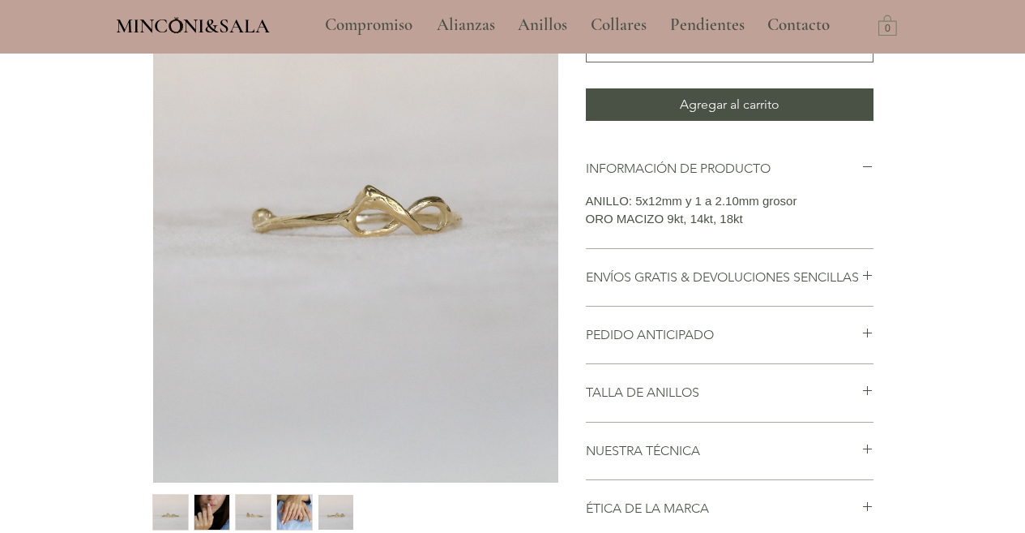
click at [302, 518] on img "4 / 5" at bounding box center [294, 511] width 35 height 35
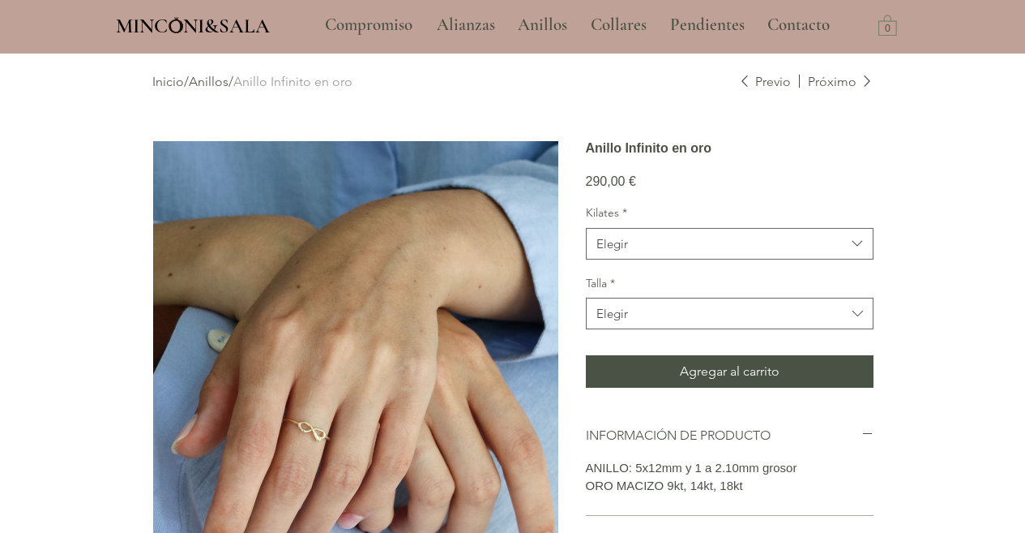
scroll to position [15, 0]
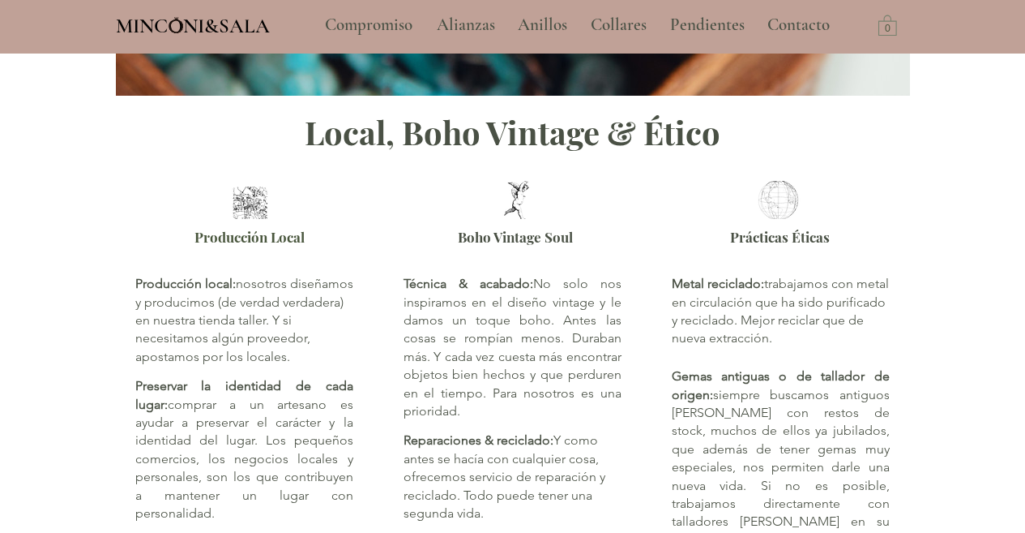
scroll to position [279, 0]
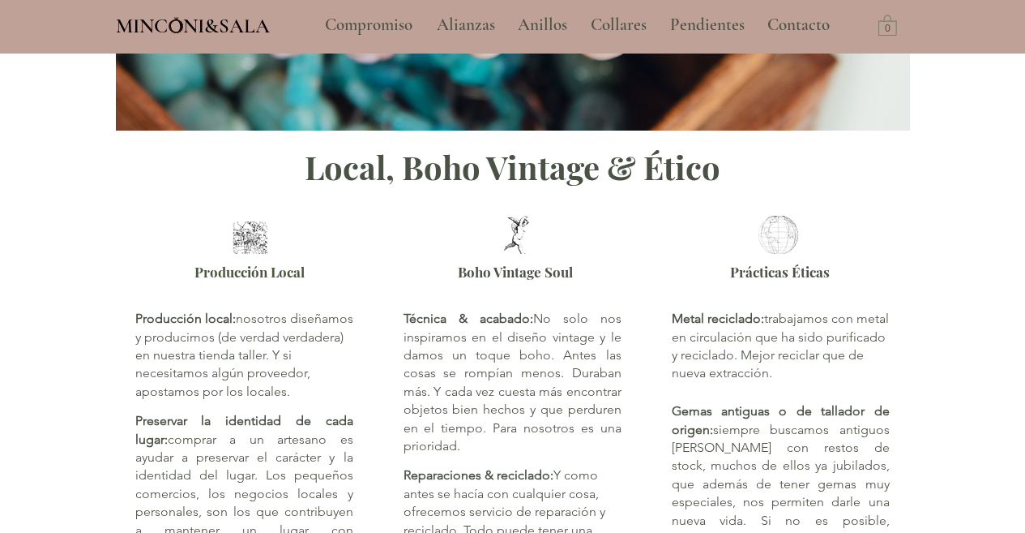
click at [236, 15] on span "MINCONI&SALA" at bounding box center [193, 26] width 154 height 24
click at [537, 31] on p "Anillos" at bounding box center [543, 25] width 66 height 41
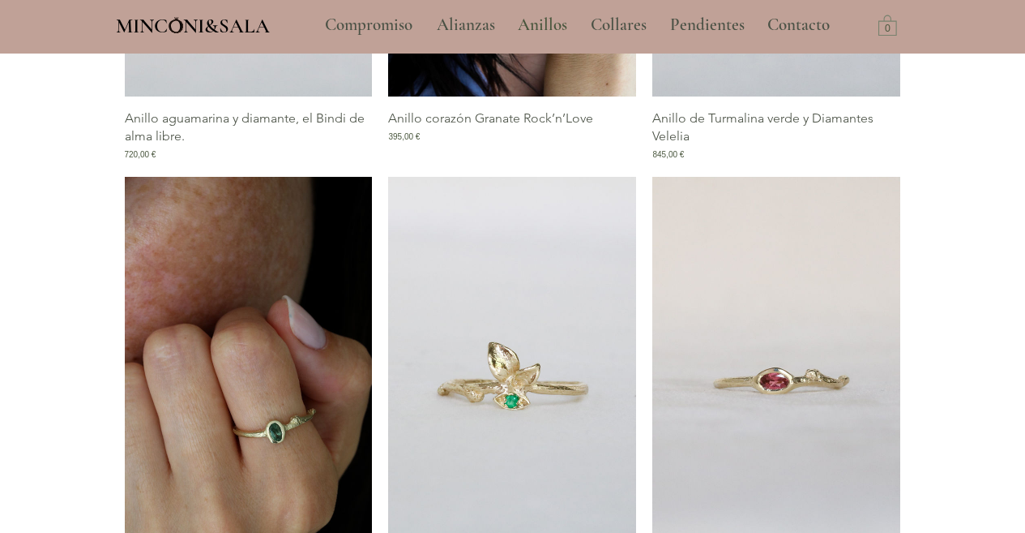
scroll to position [1666, 0]
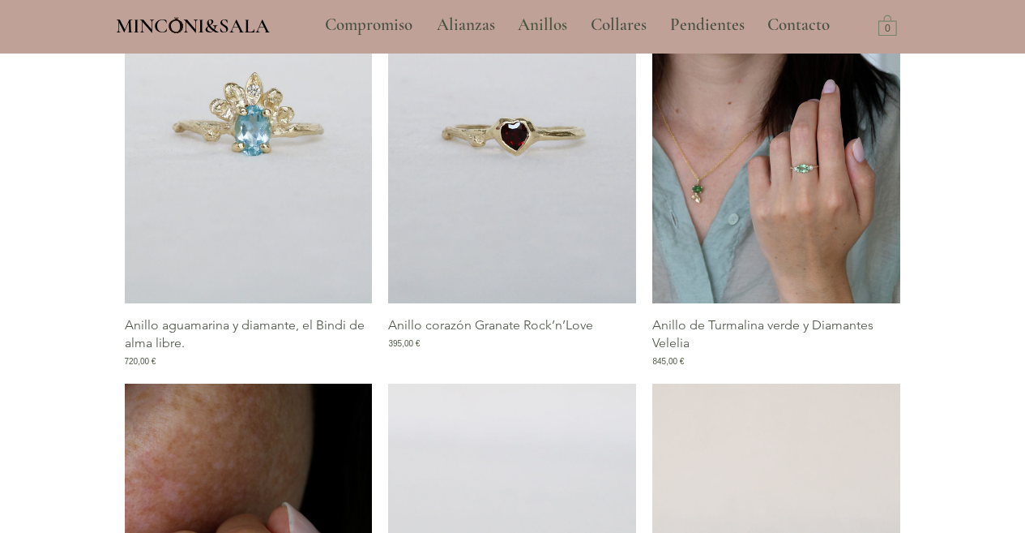
click at [764, 182] on img "Galería de Anillo de Turmalina verde y Diamantes Velelia" at bounding box center [777, 117] width 248 height 372
click at [747, 185] on img "Galería de Anillo de Turmalina verde y Diamantes Velelia" at bounding box center [777, 117] width 248 height 372
click at [746, 186] on img "Galería de Anillo de Turmalina verde y Diamantes Velelia" at bounding box center [777, 117] width 248 height 372
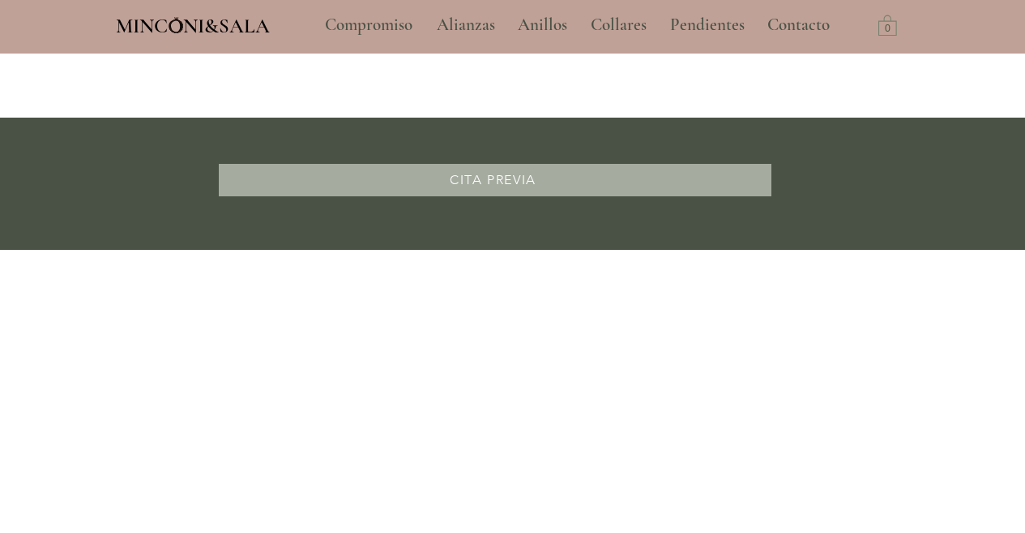
click at [806, 259] on img "Galería de Anillo de Turmalina verde y Diamantes Velelia" at bounding box center [777, 117] width 248 height 372
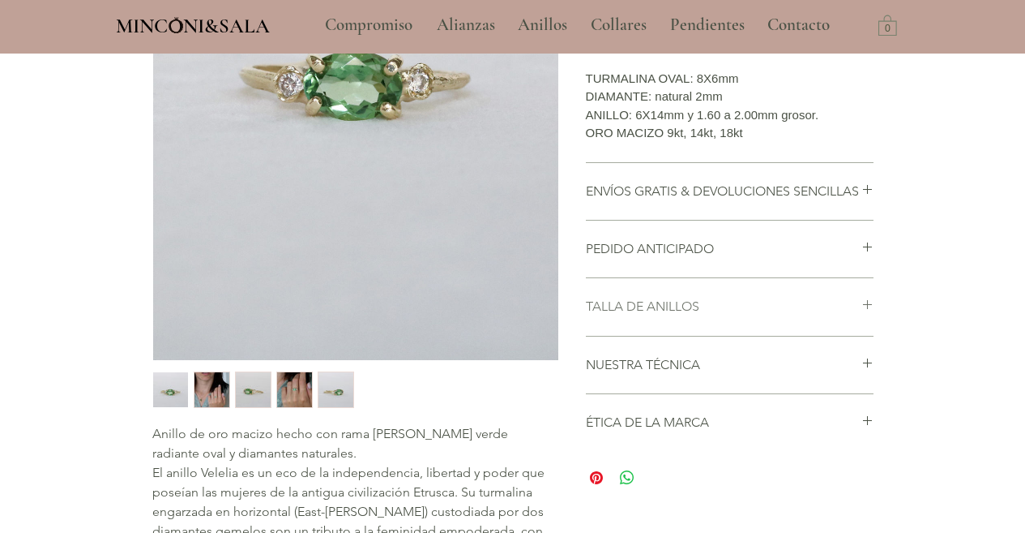
click at [865, 315] on div "main content" at bounding box center [868, 307] width 12 height 18
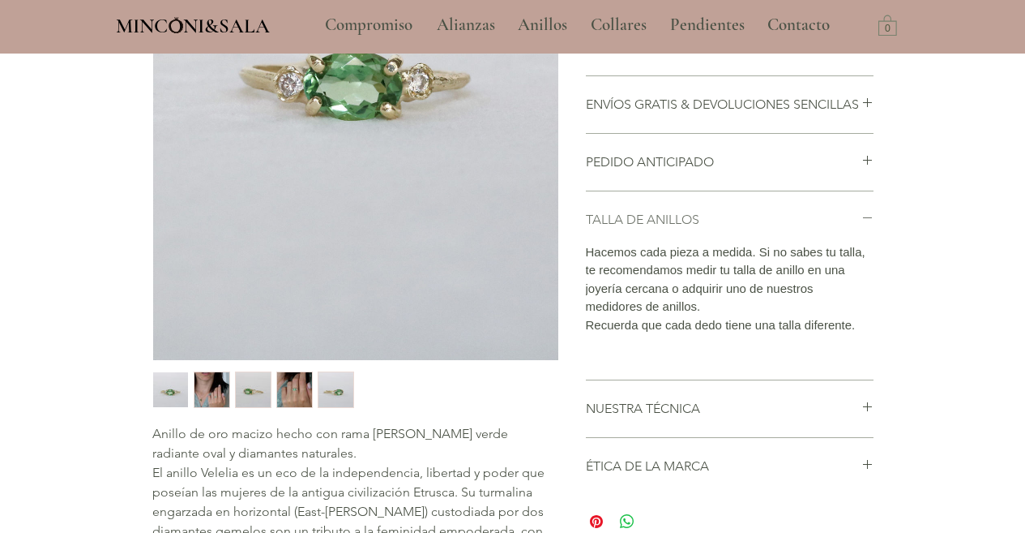
scroll to position [434, 0]
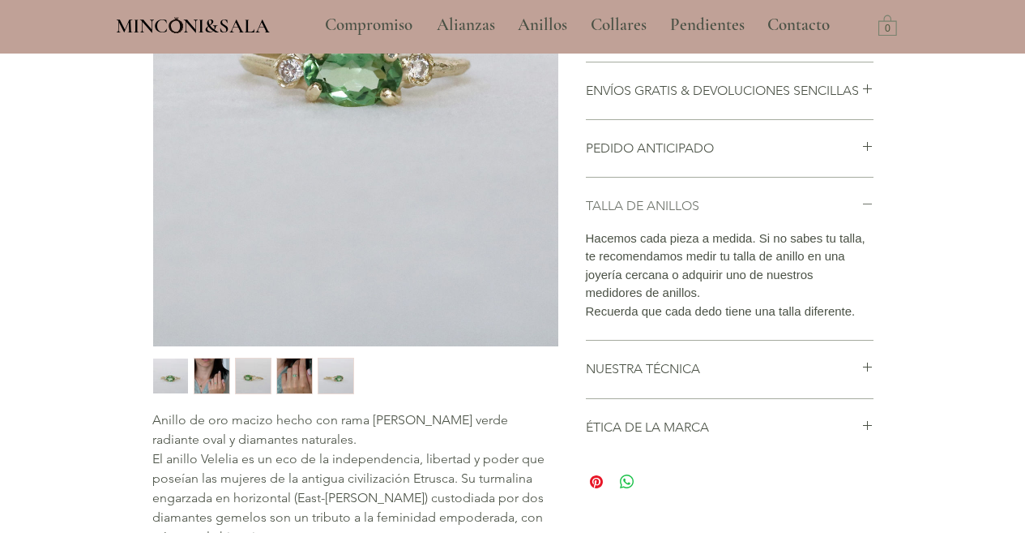
click at [867, 210] on icon "main content" at bounding box center [868, 204] width 12 height 12
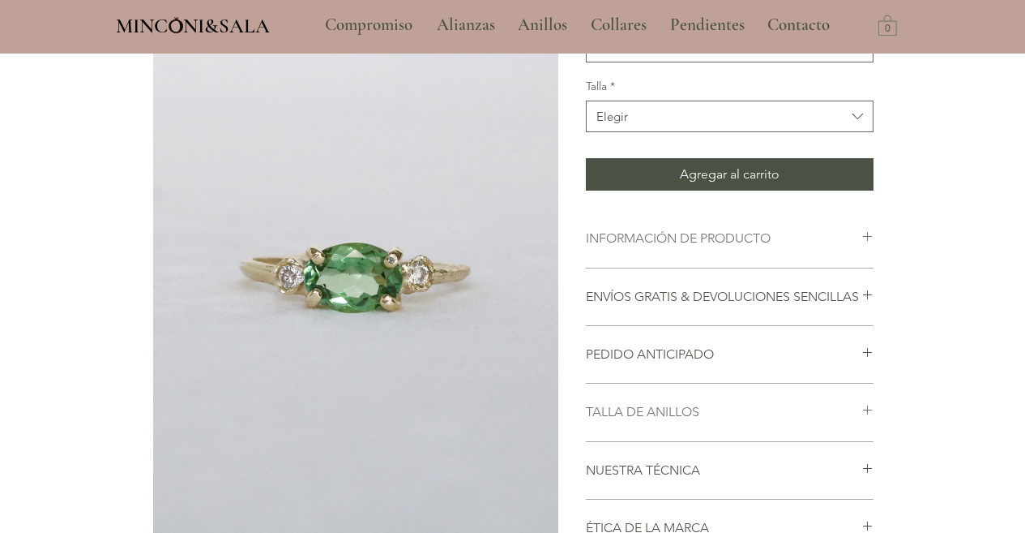
scroll to position [228, 0]
click at [870, 242] on icon "main content" at bounding box center [868, 236] width 12 height 12
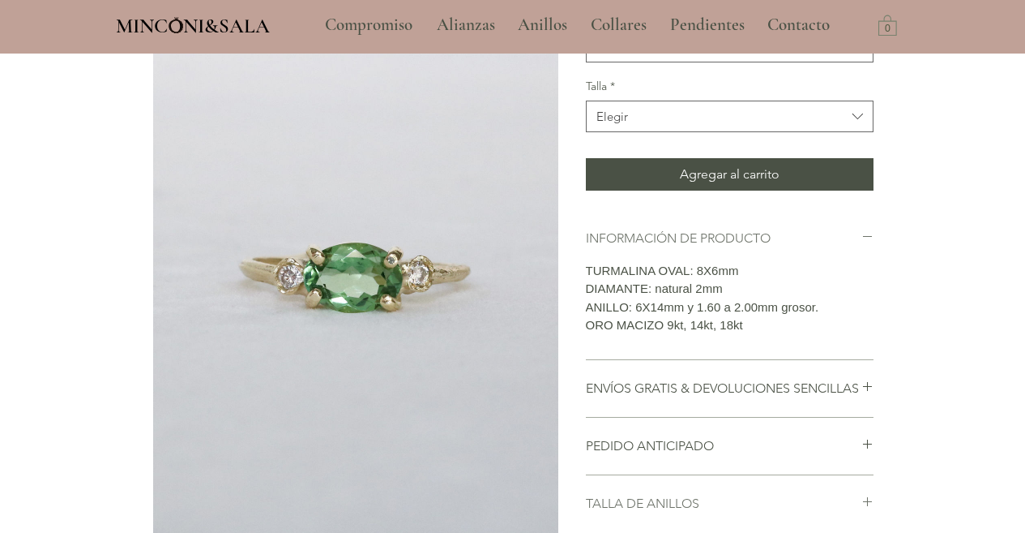
scroll to position [239, 0]
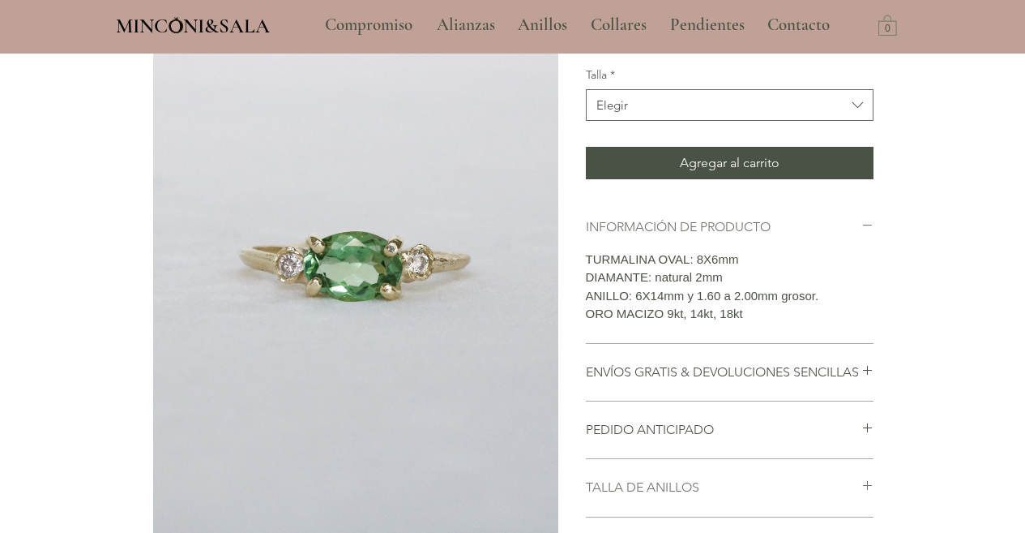
click at [870, 236] on div "main content" at bounding box center [868, 227] width 12 height 18
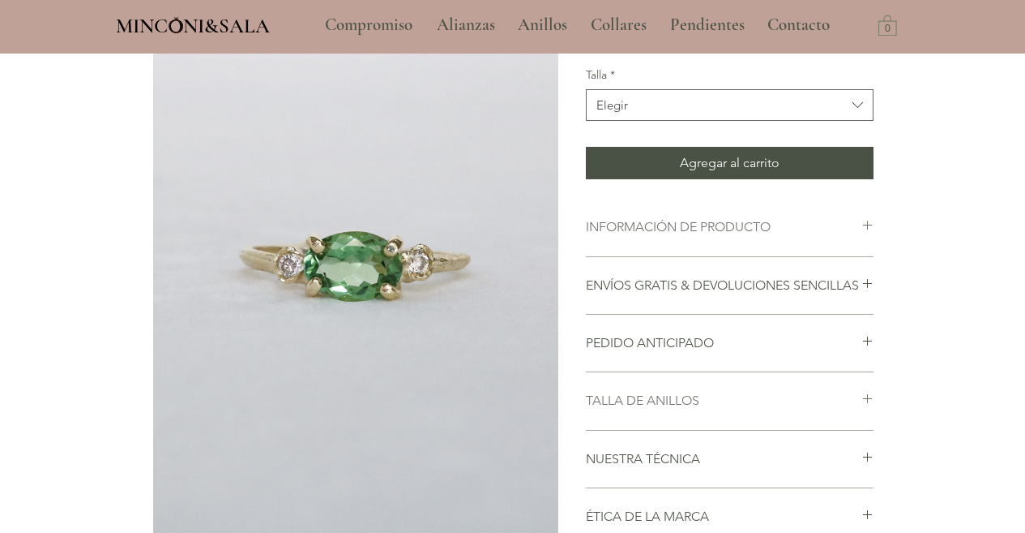
click at [870, 236] on div "main content" at bounding box center [868, 227] width 12 height 18
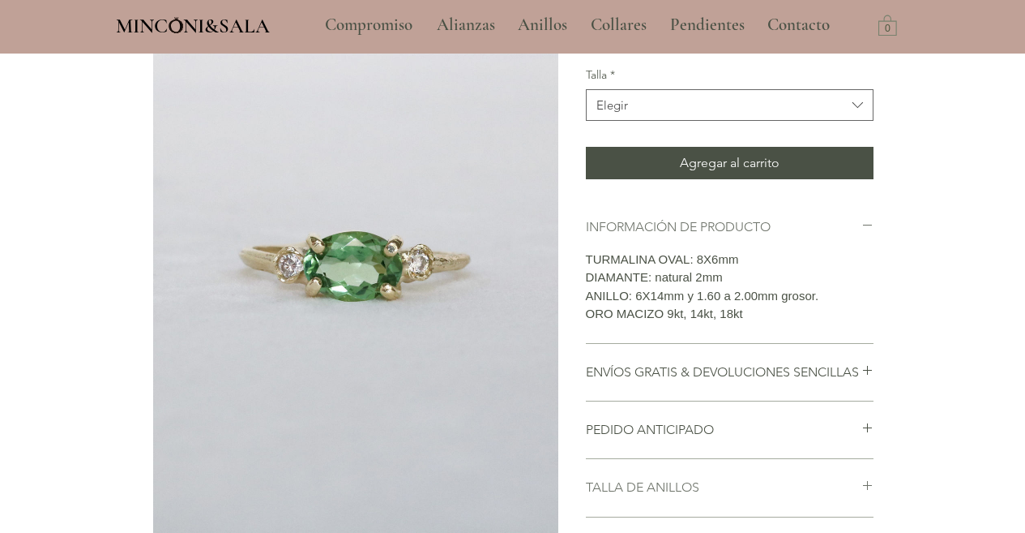
click at [870, 236] on div "main content" at bounding box center [868, 227] width 12 height 18
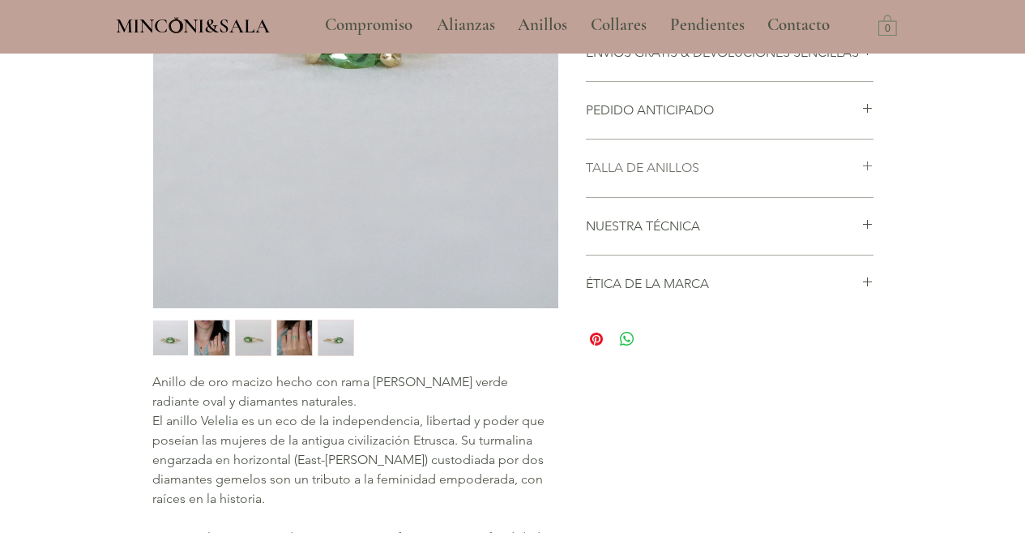
scroll to position [473, 0]
click at [845, 292] on h2 "ÉTICA DE LA MARCA" at bounding box center [724, 283] width 276 height 18
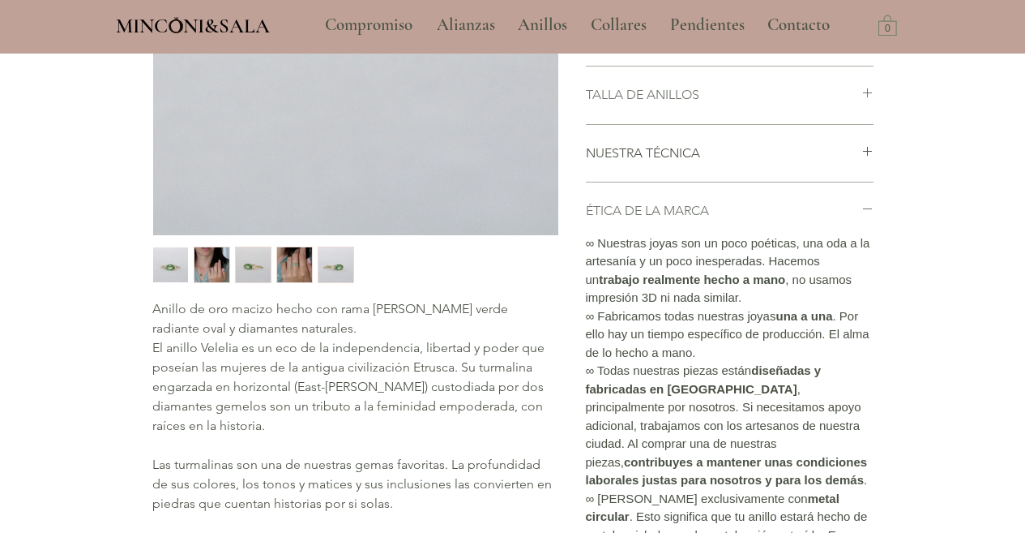
scroll to position [547, 0]
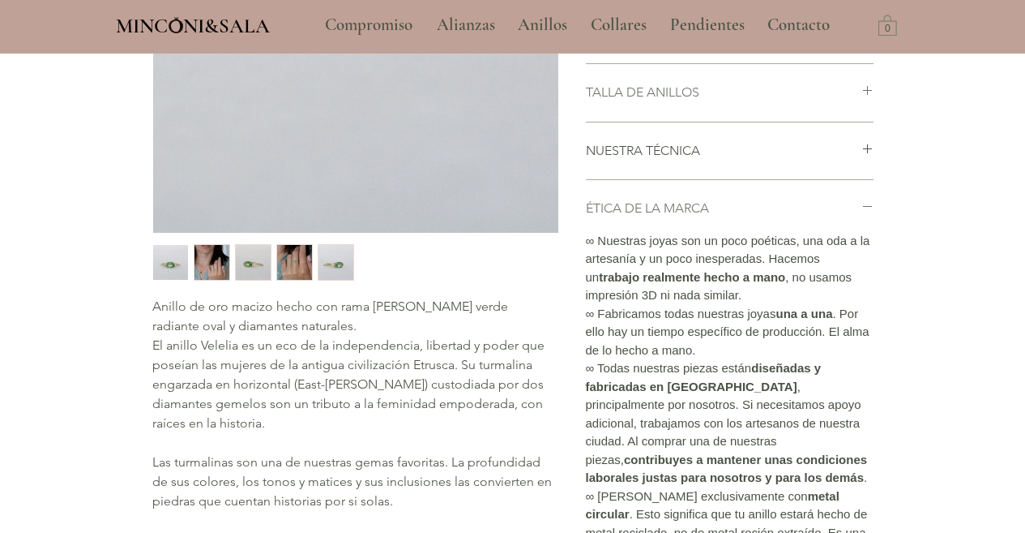
click at [803, 217] on h2 "ÉTICA DE LA MARCA" at bounding box center [724, 208] width 276 height 18
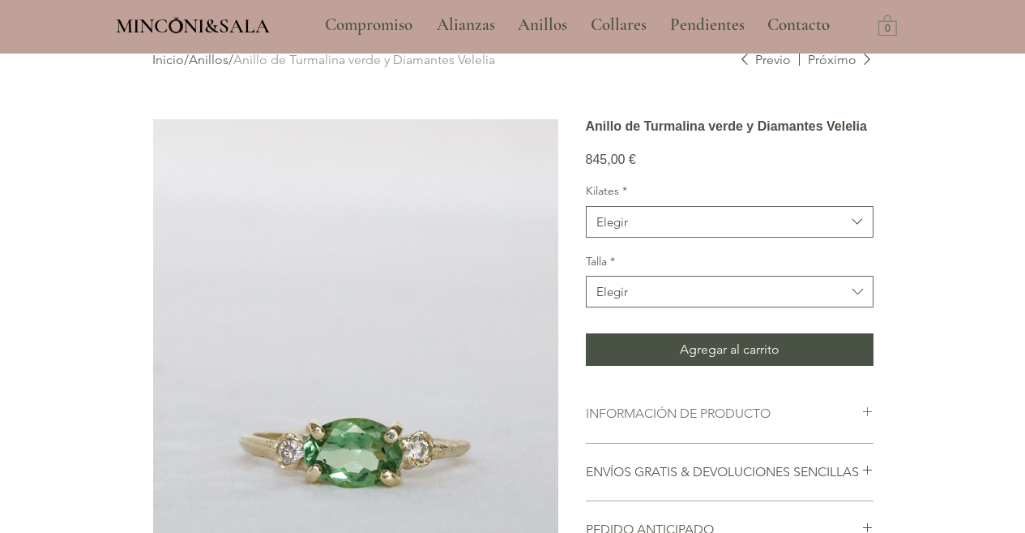
scroll to position [0, 0]
